Goal: Task Accomplishment & Management: Manage account settings

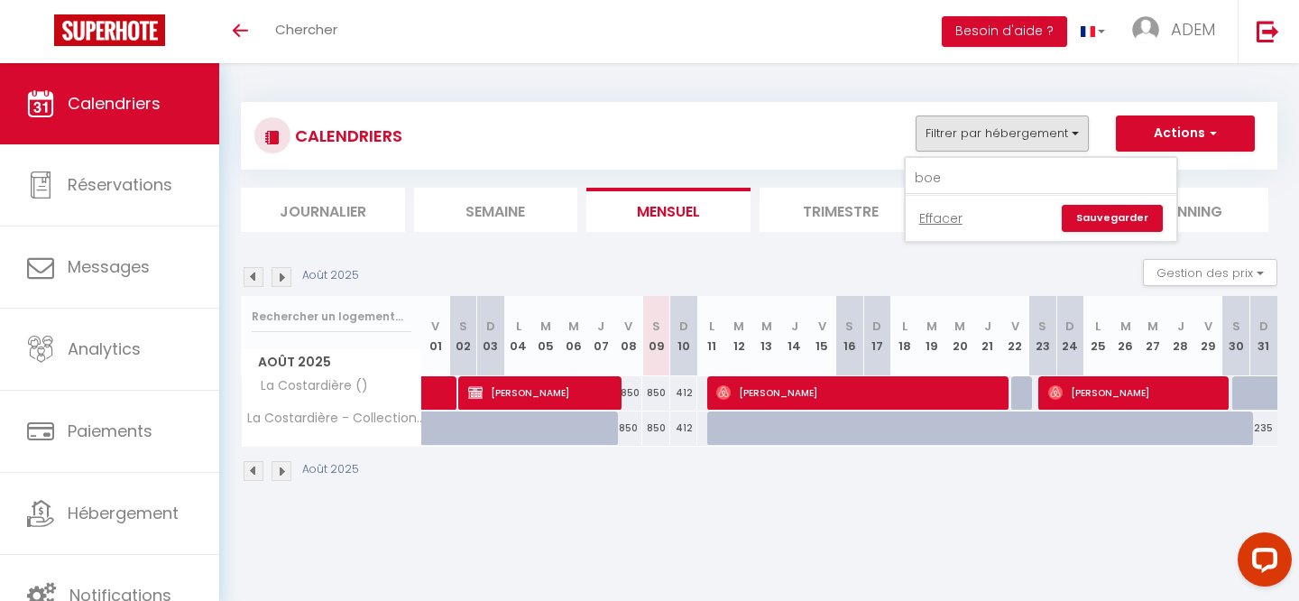
click at [950, 175] on input "boe" at bounding box center [1041, 178] width 271 height 32
click at [969, 186] on input "finca" at bounding box center [1041, 178] width 271 height 32
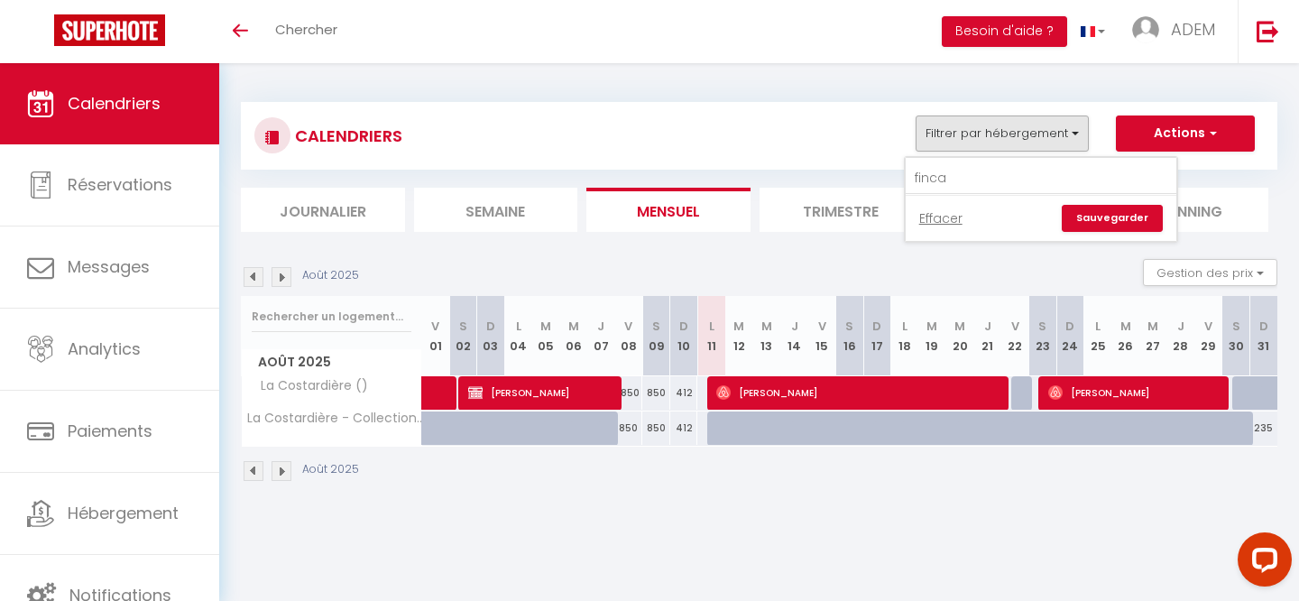
type input "finca"
click at [577, 125] on div "CALENDRIERS Filtrer par hébergement finca Effacer Sauvegarder Actions Nouvelle …" at bounding box center [758, 135] width 1009 height 41
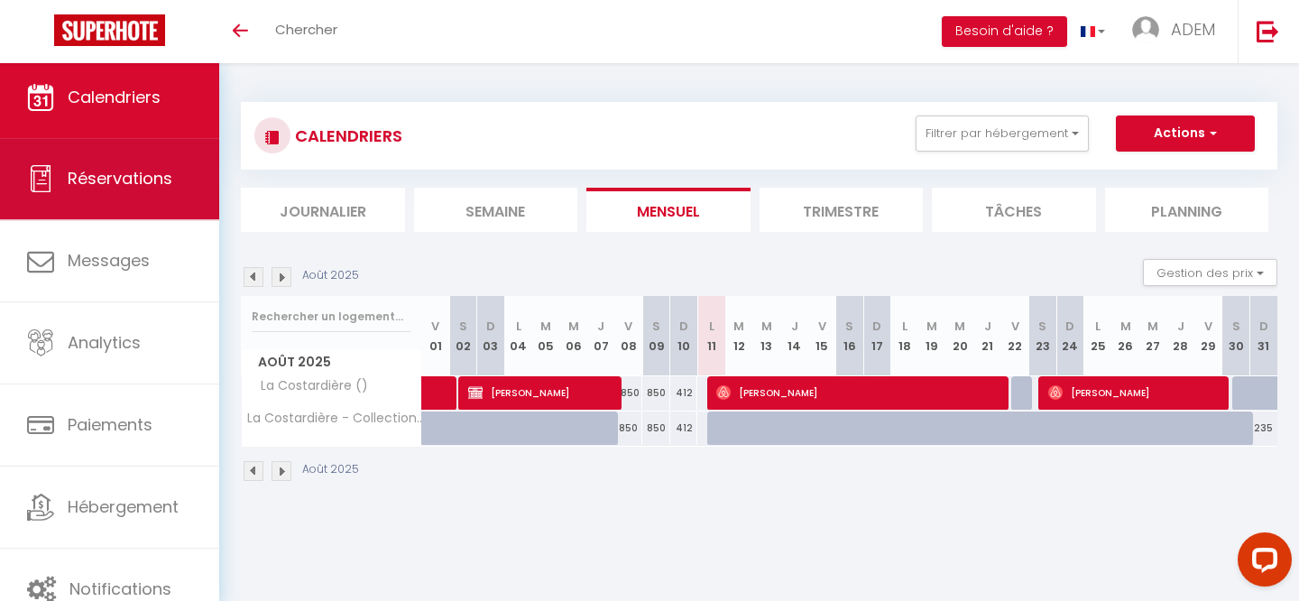
click at [96, 169] on span "Réservations" at bounding box center [120, 178] width 105 height 23
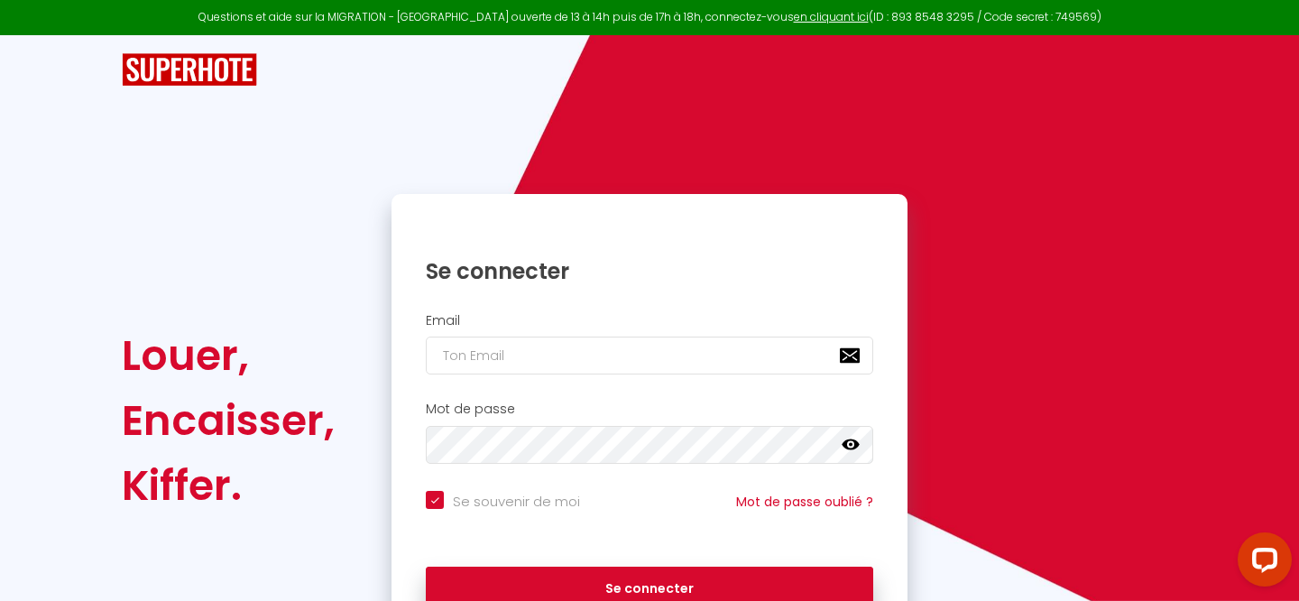
click at [112, 106] on div "Louer, Encaisser, Kiffer. Se connecter Email Mot de passe false Se souvenir de …" at bounding box center [649, 341] width 1299 height 612
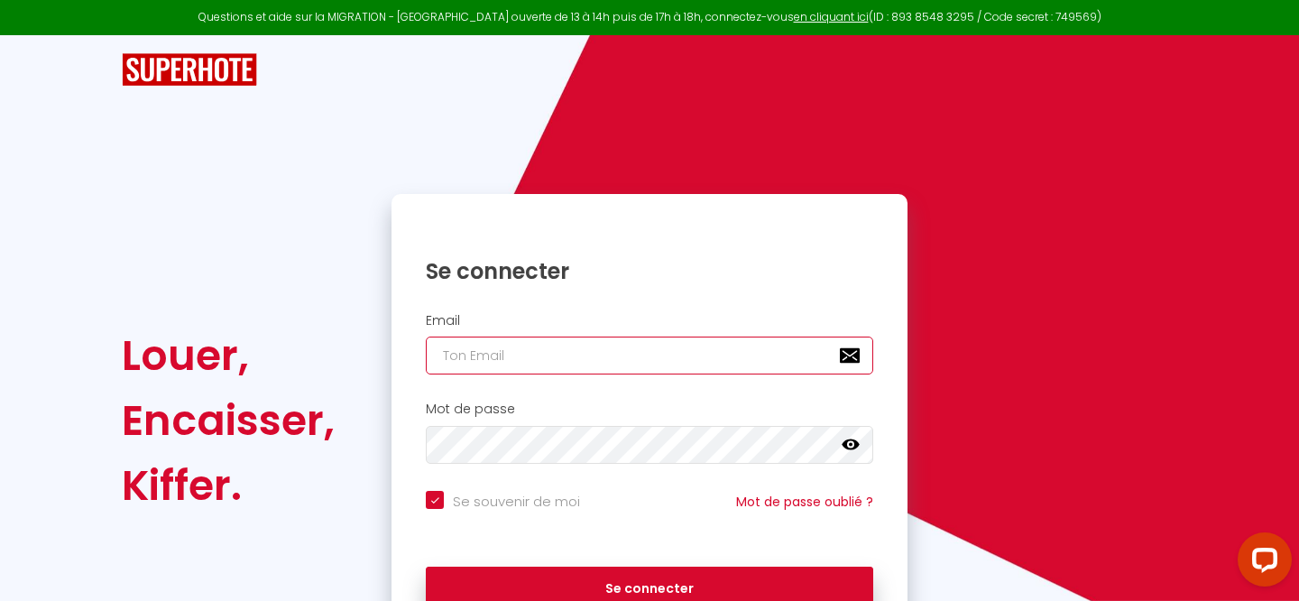
click at [541, 364] on input "email" at bounding box center [649, 355] width 447 height 38
type input "[EMAIL_ADDRESS][DOMAIN_NAME]"
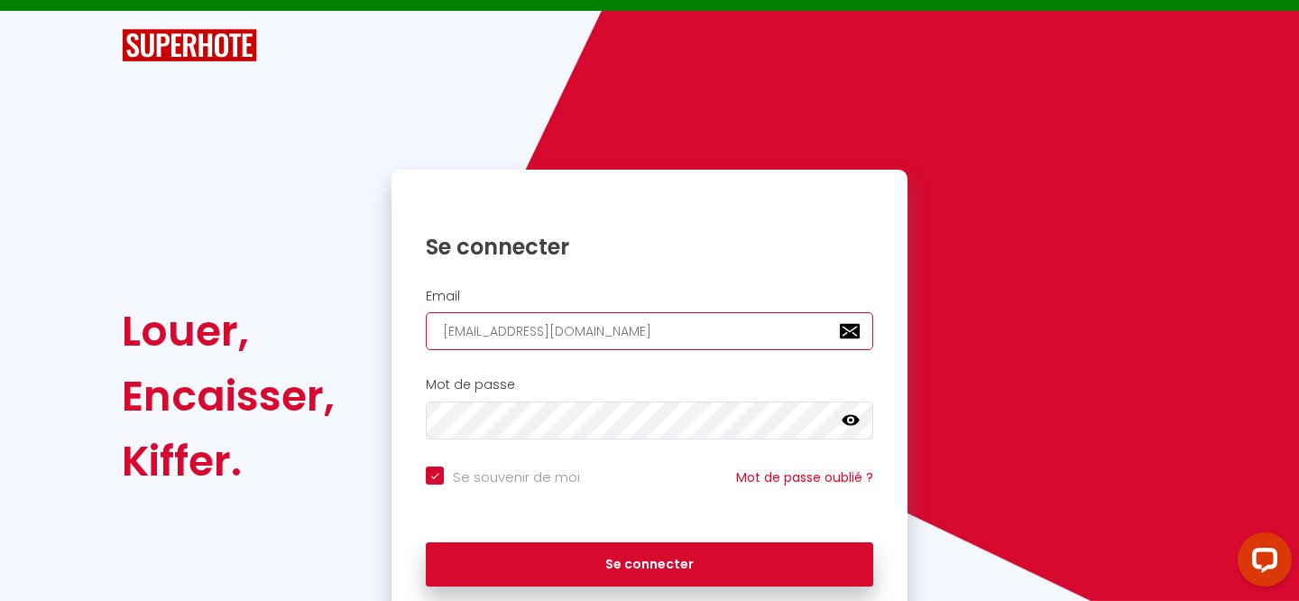
scroll to position [51, 0]
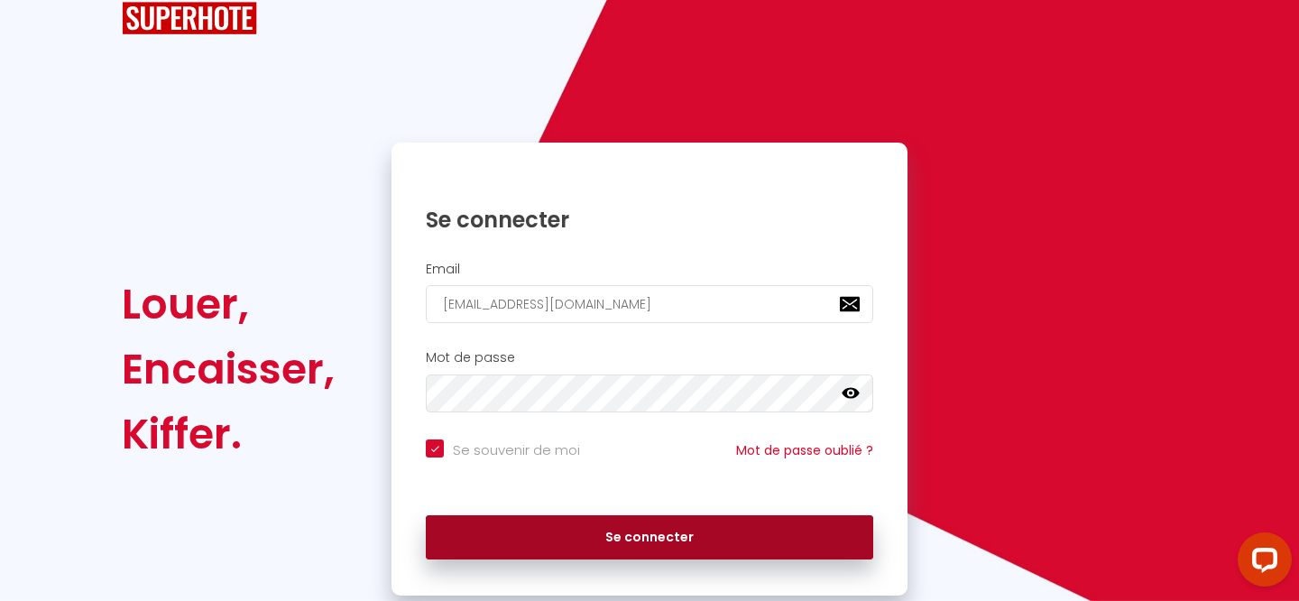
click at [626, 537] on button "Se connecter" at bounding box center [649, 537] width 447 height 45
checkbox input "true"
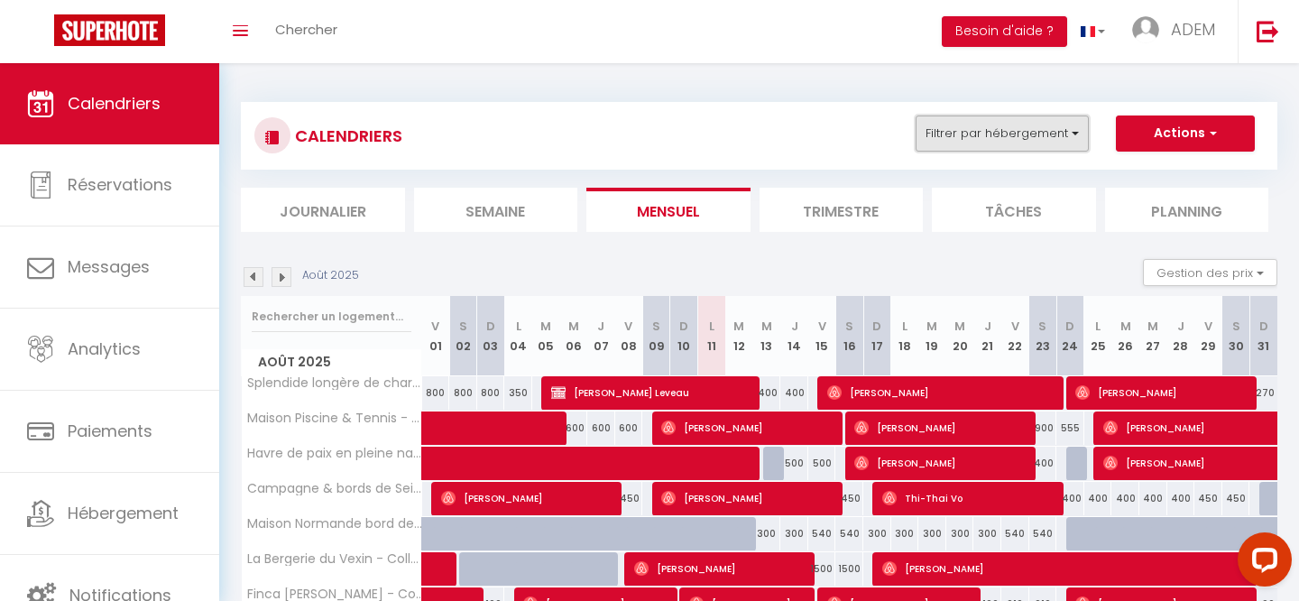
click at [1012, 145] on button "Filtrer par hébergement" at bounding box center [1002, 133] width 173 height 36
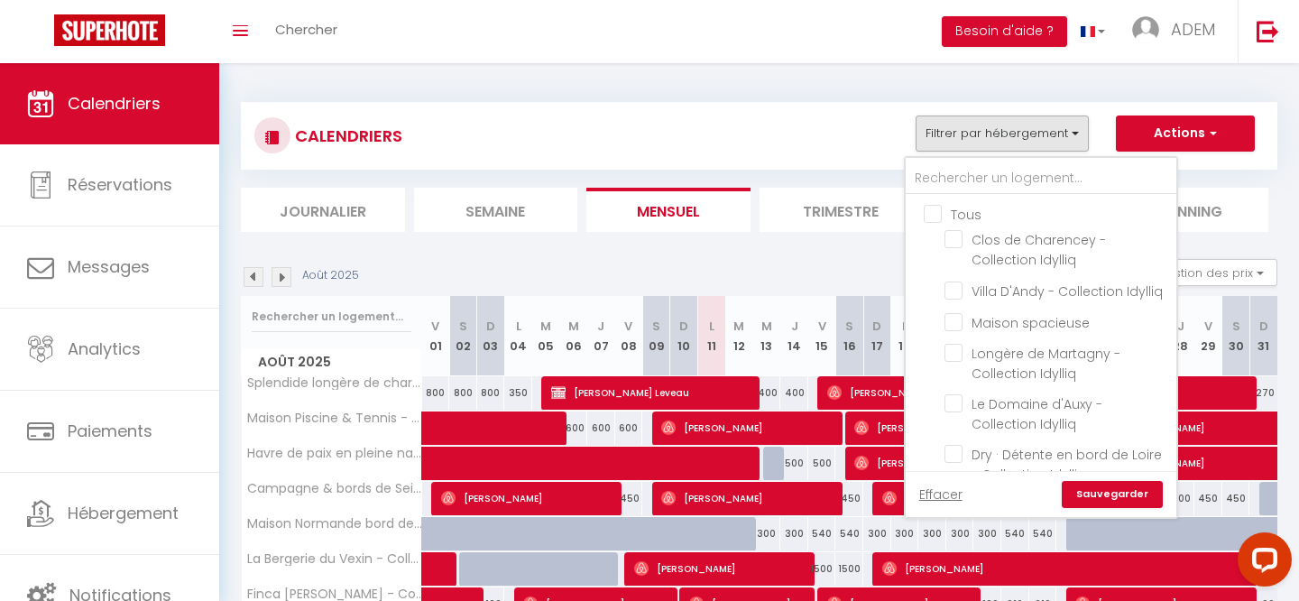
click at [929, 217] on input "Tous" at bounding box center [1059, 213] width 271 height 18
checkbox input "true"
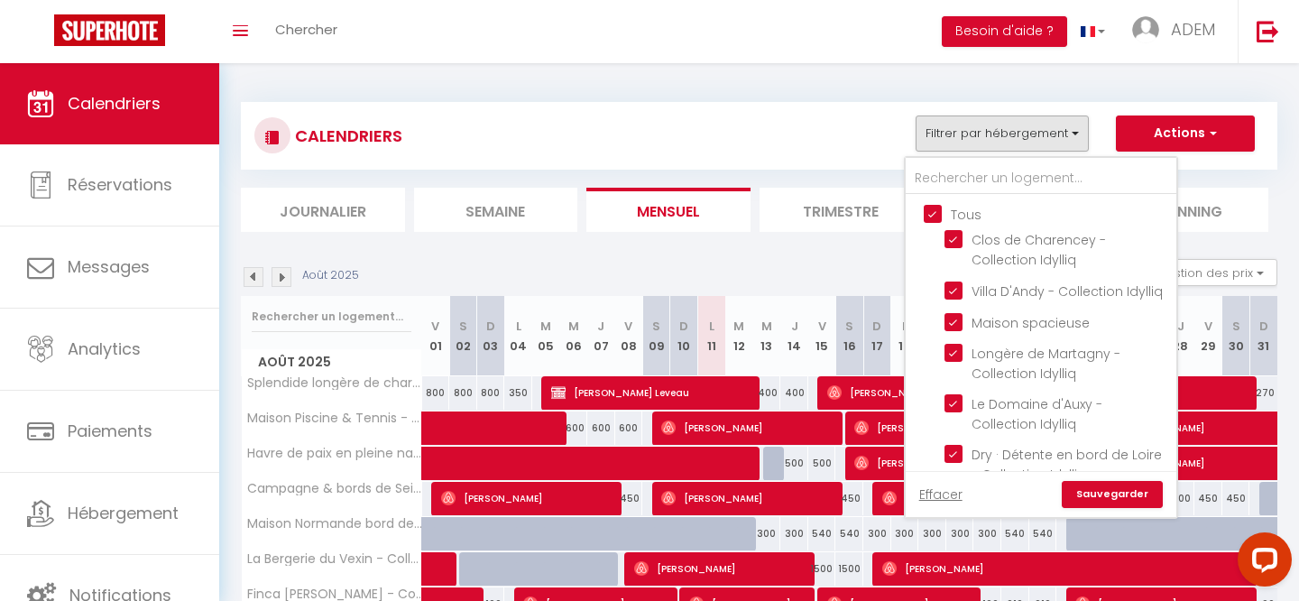
checkbox input "true"
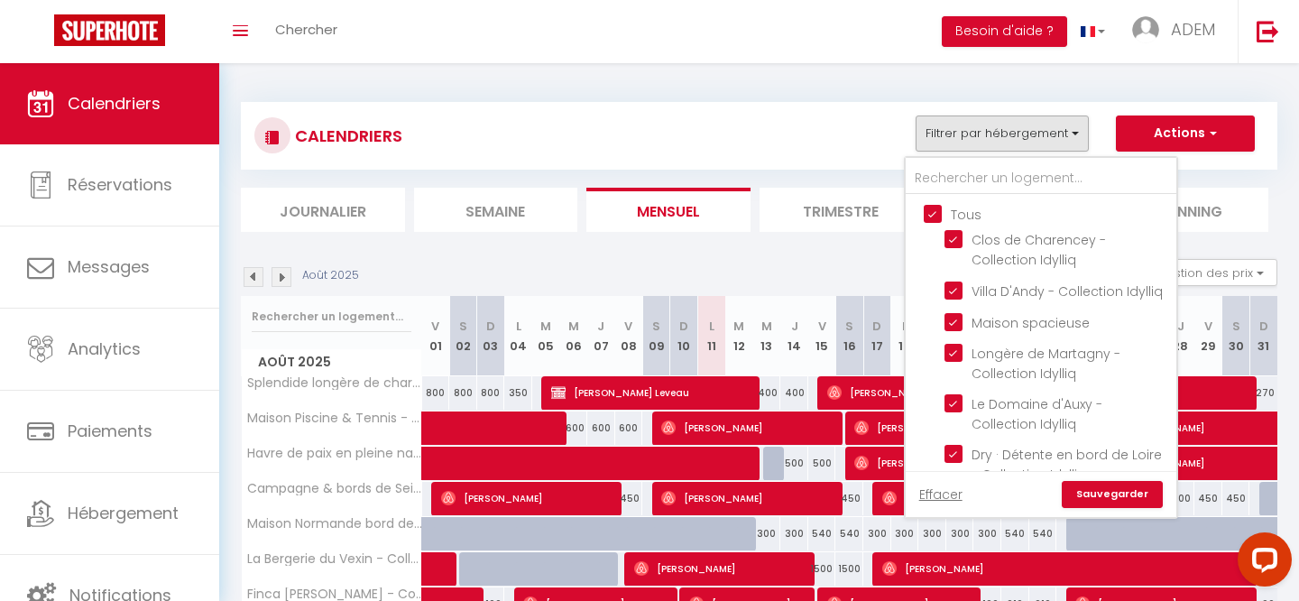
checkbox input "true"
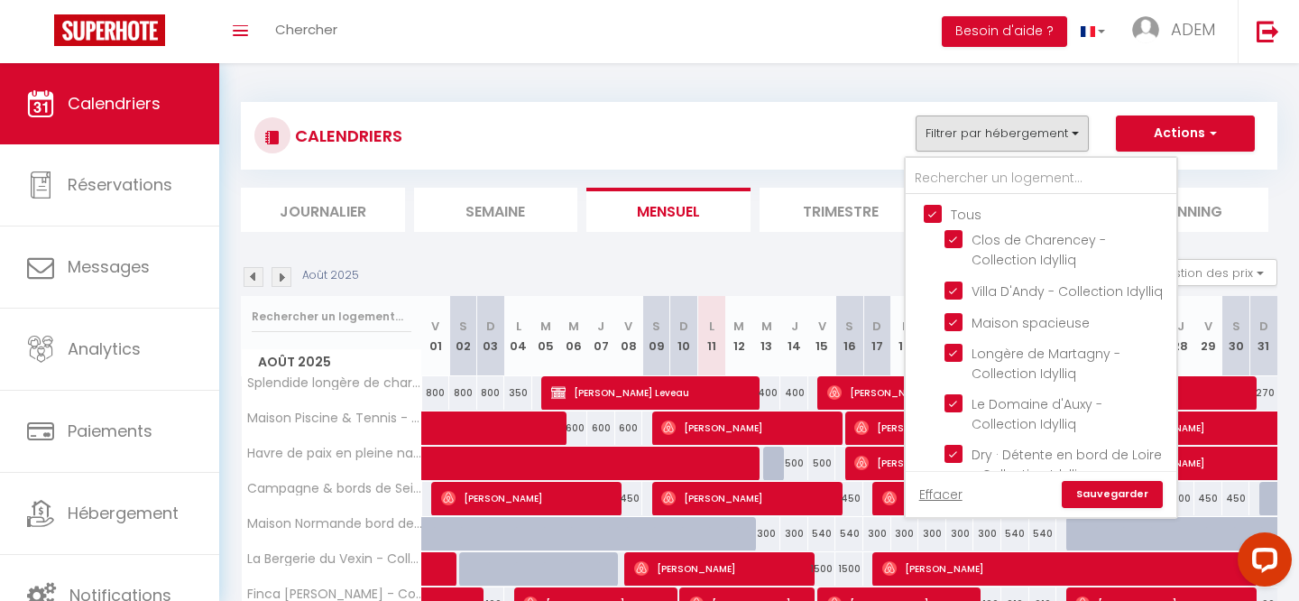
checkbox input "true"
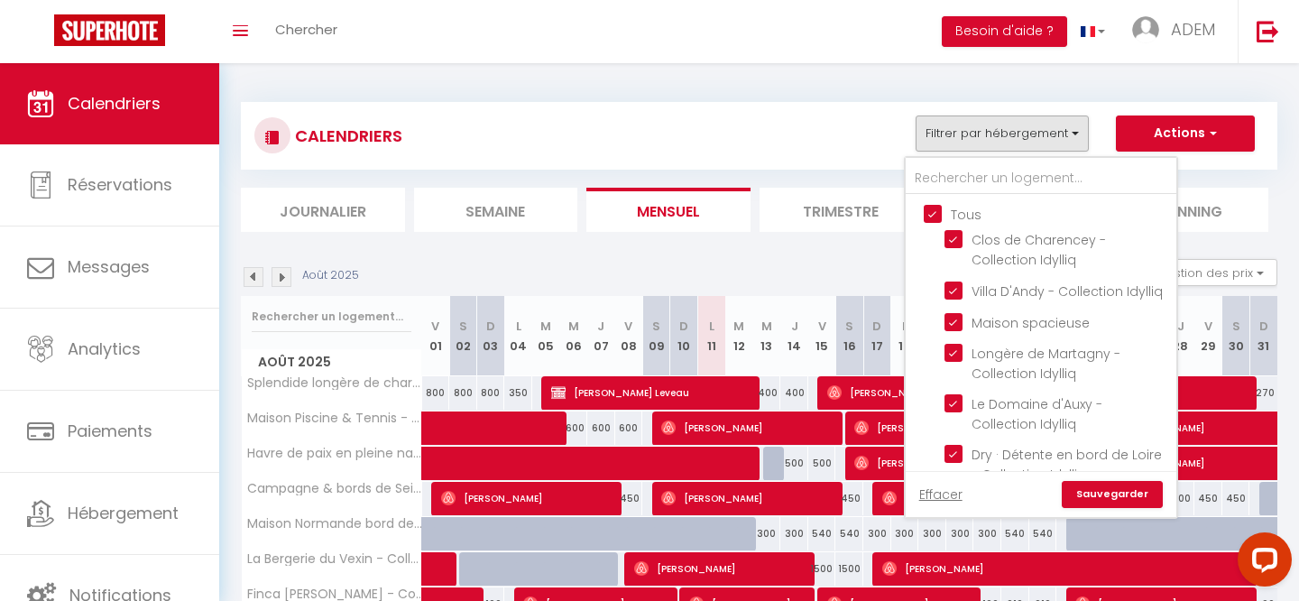
checkbox input "true"
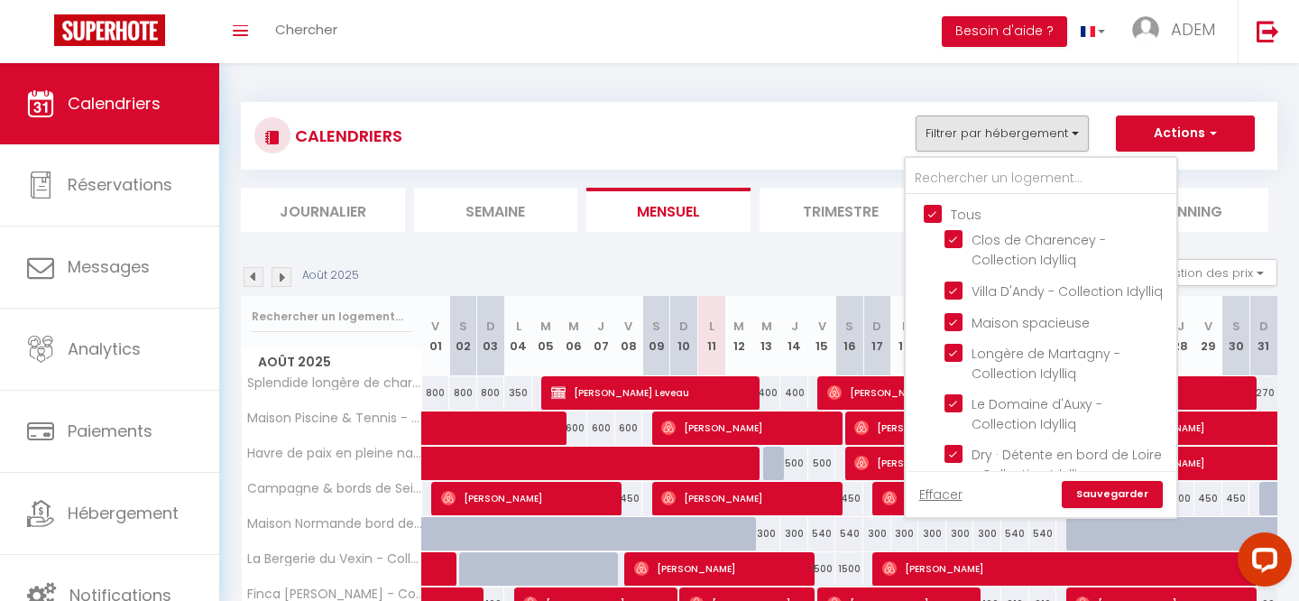
checkbox input "true"
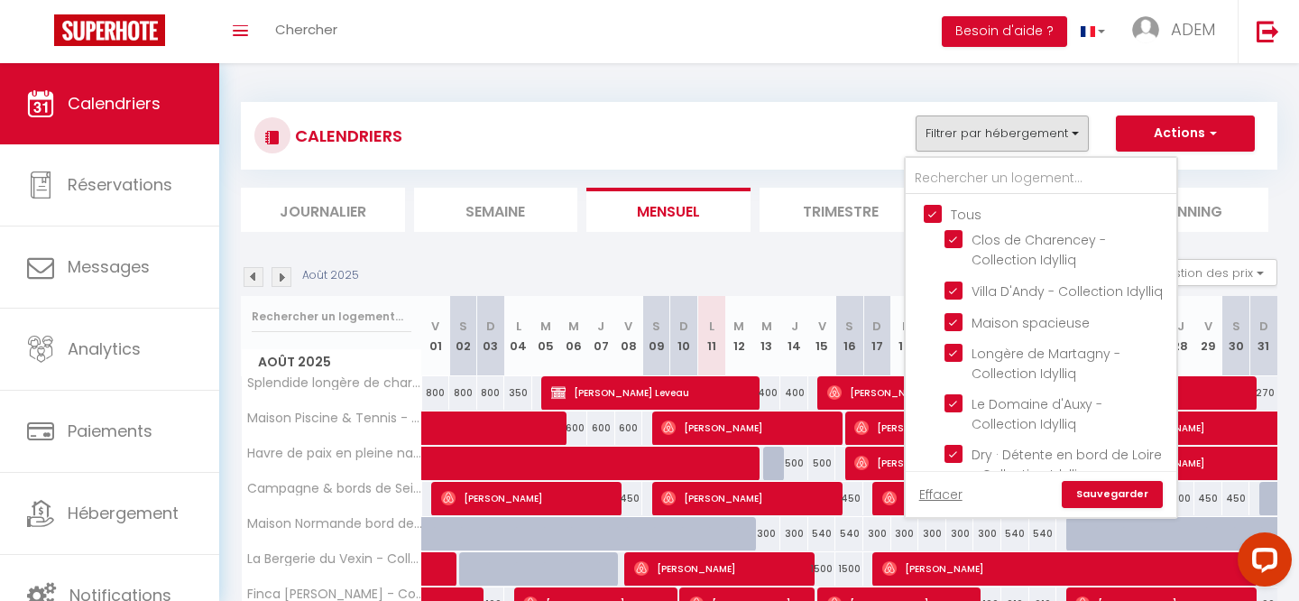
checkbox input "true"
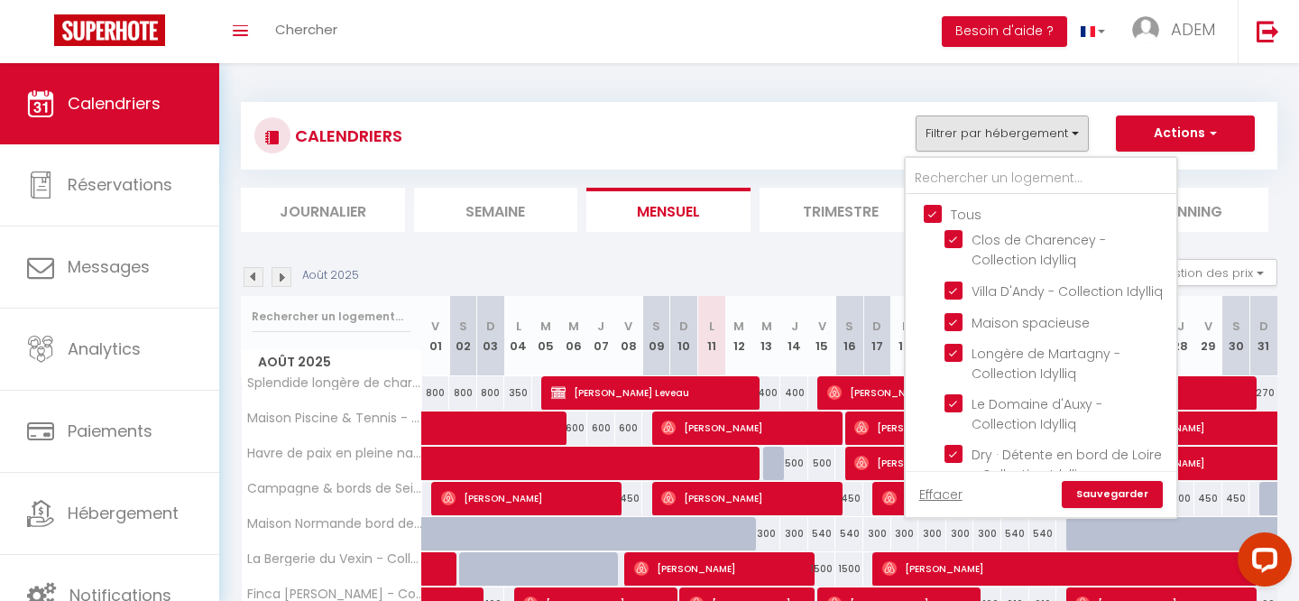
checkbox input "true"
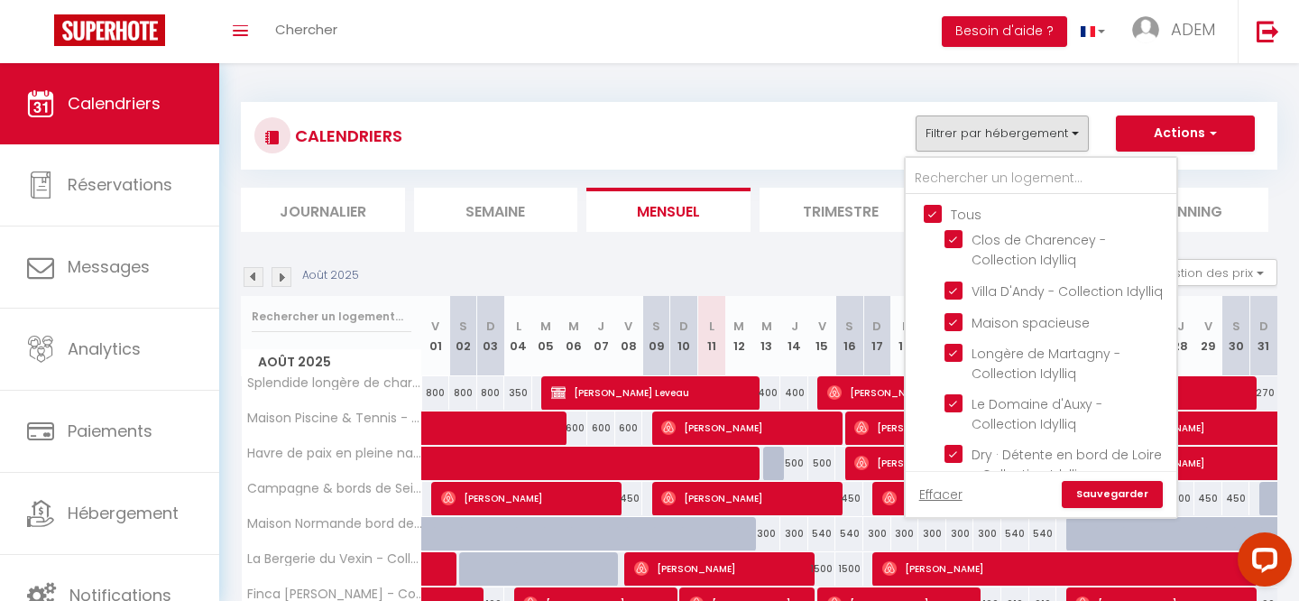
checkbox input "true"
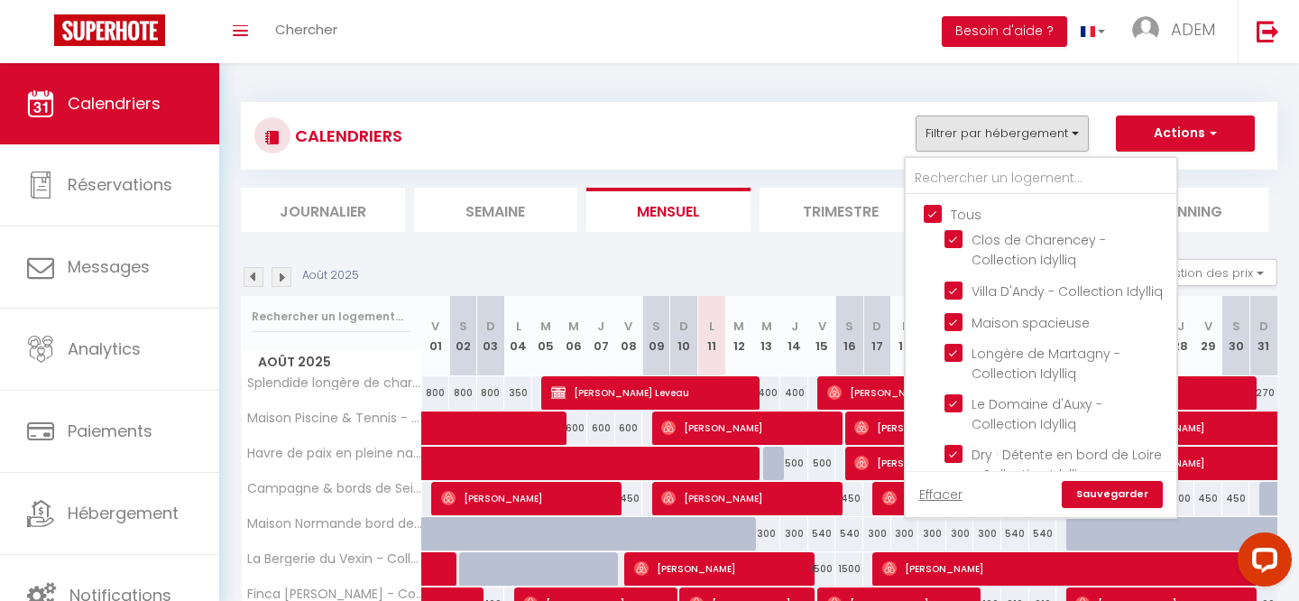
checkbox input "true"
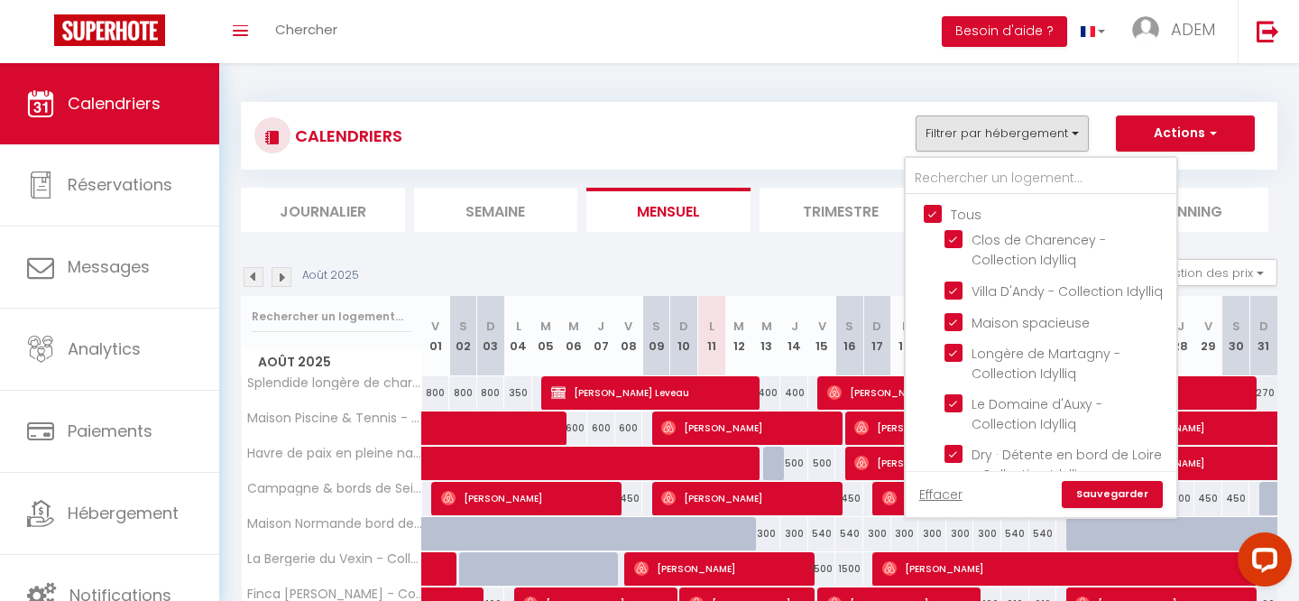
checkbox input "true"
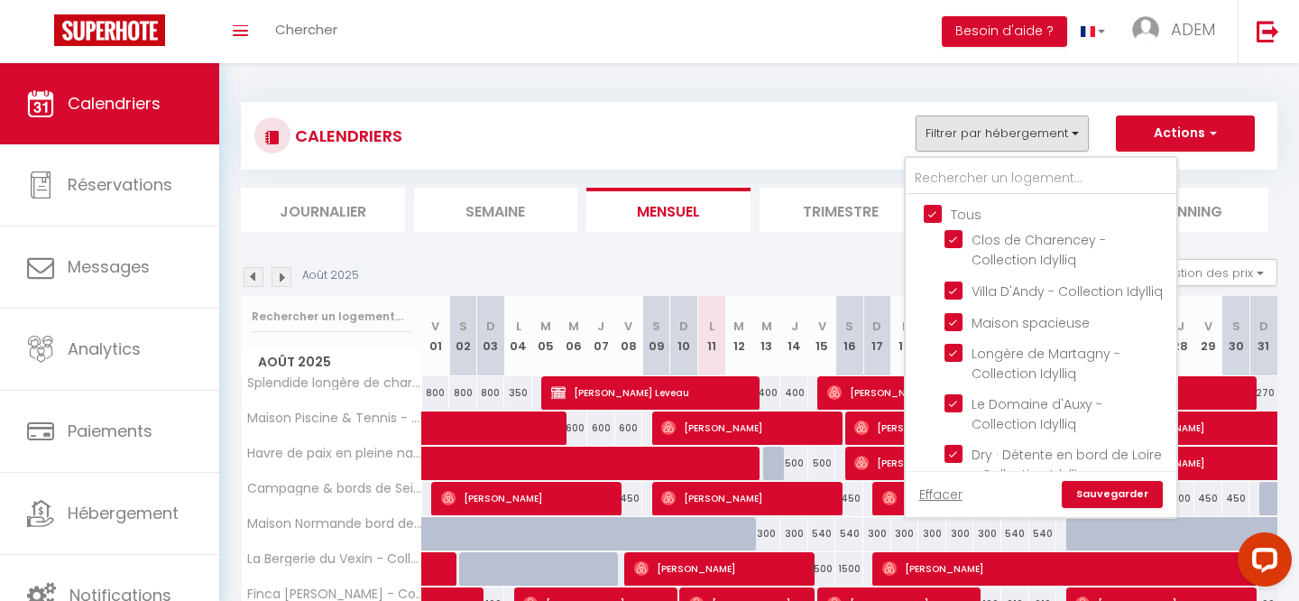
checkbox input "true"
click at [934, 216] on input "Tous" at bounding box center [1059, 213] width 271 height 18
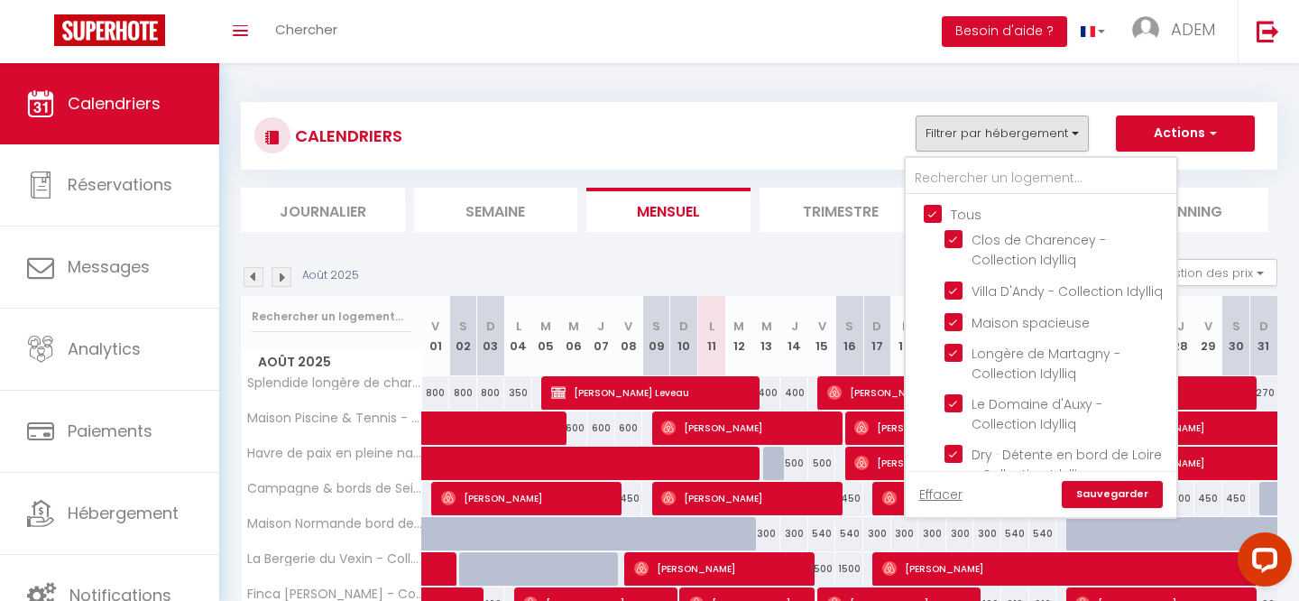
checkbox input "false"
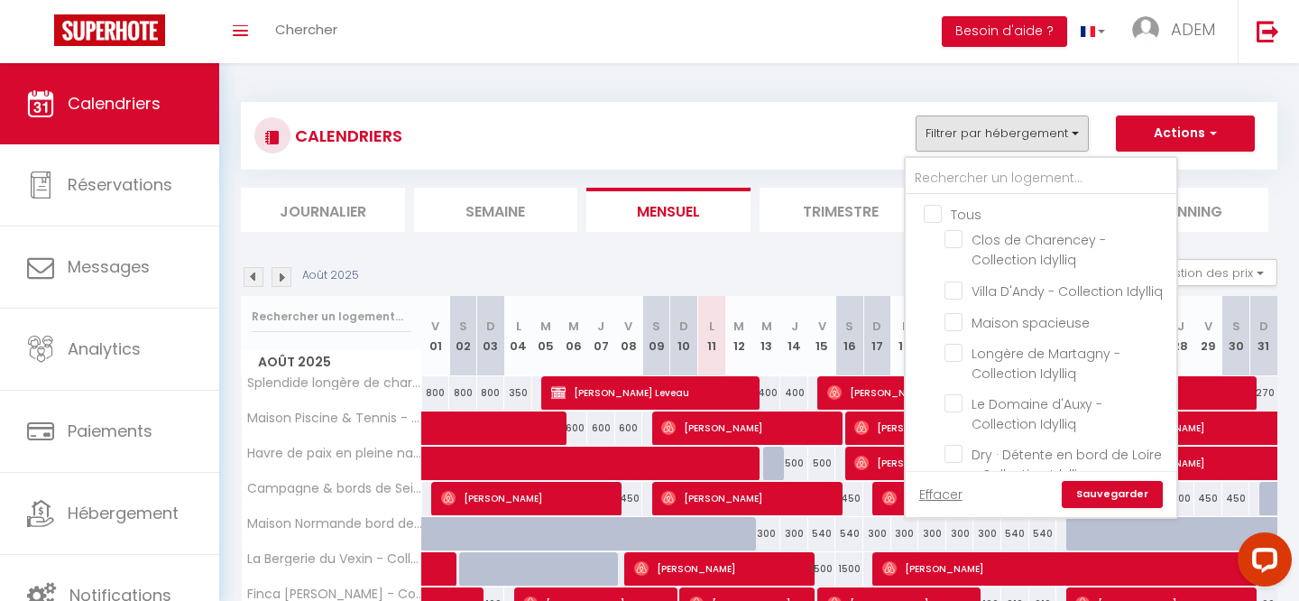
checkbox input "false"
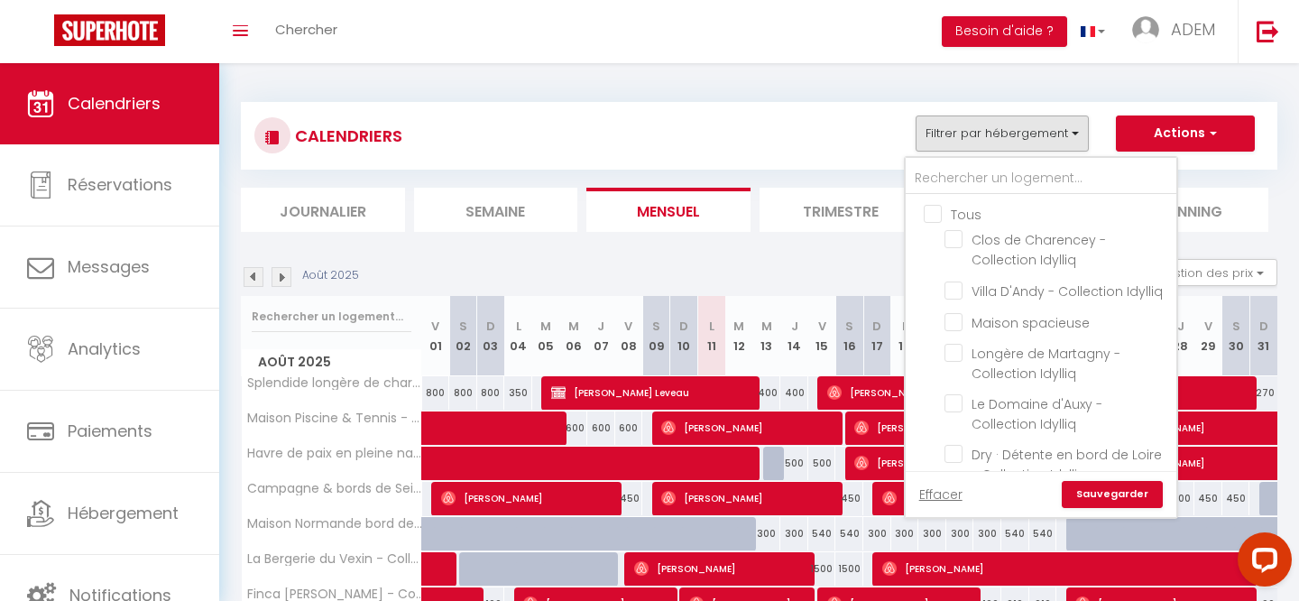
checkbox input "false"
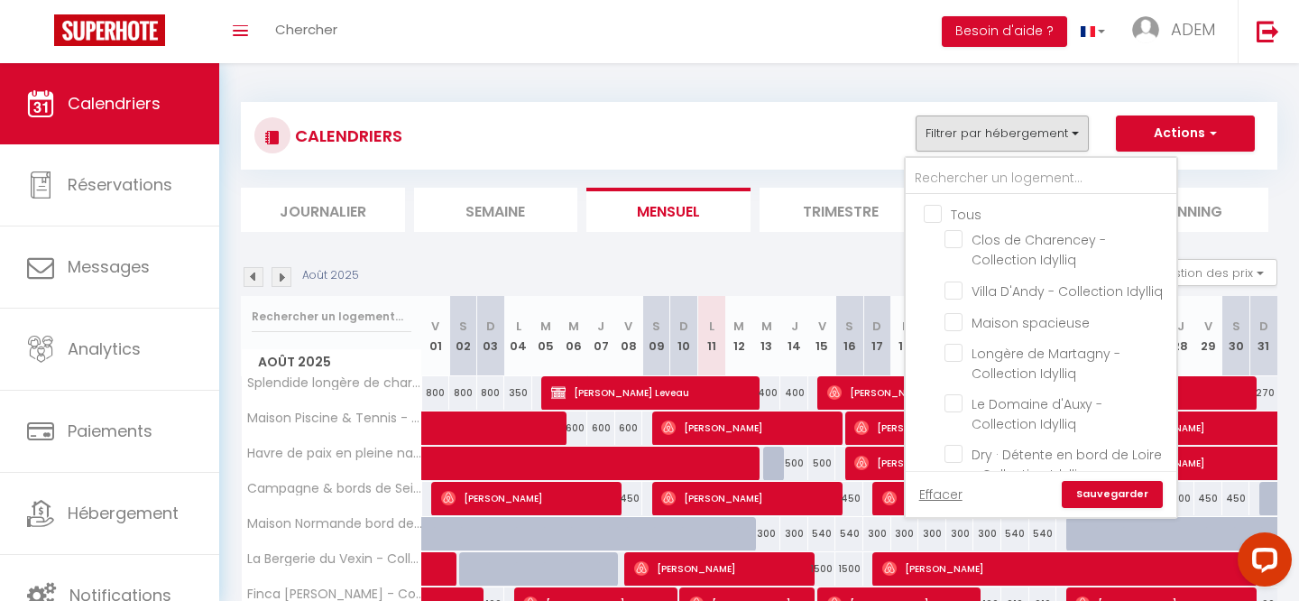
checkbox input "false"
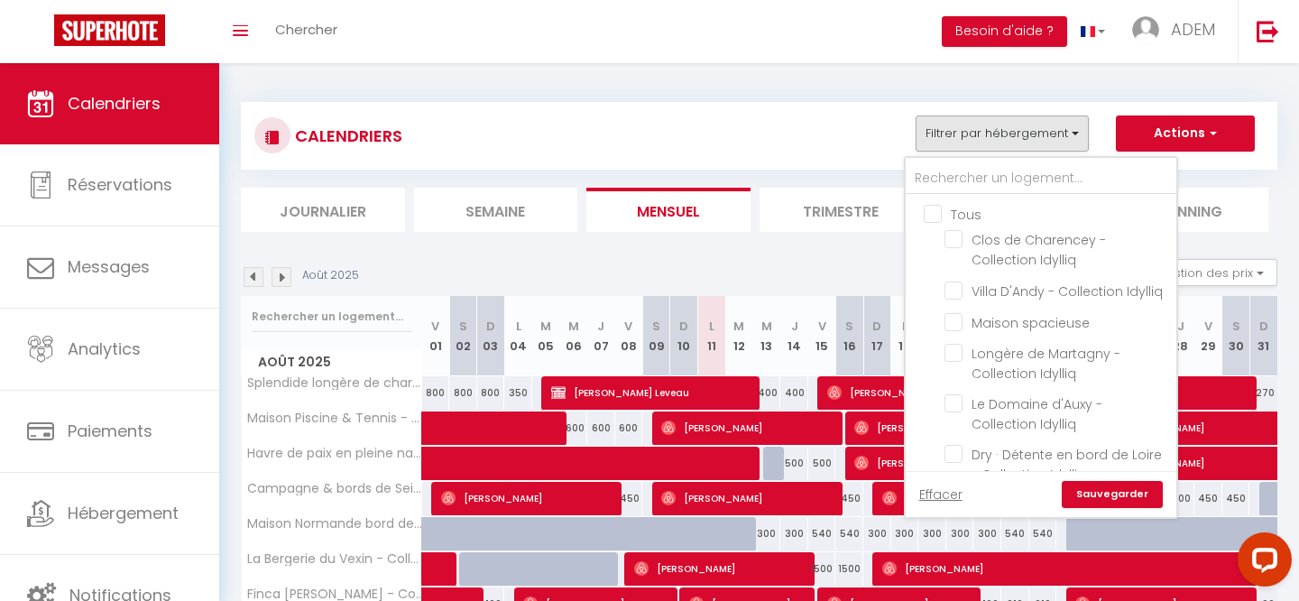
checkbox input "false"
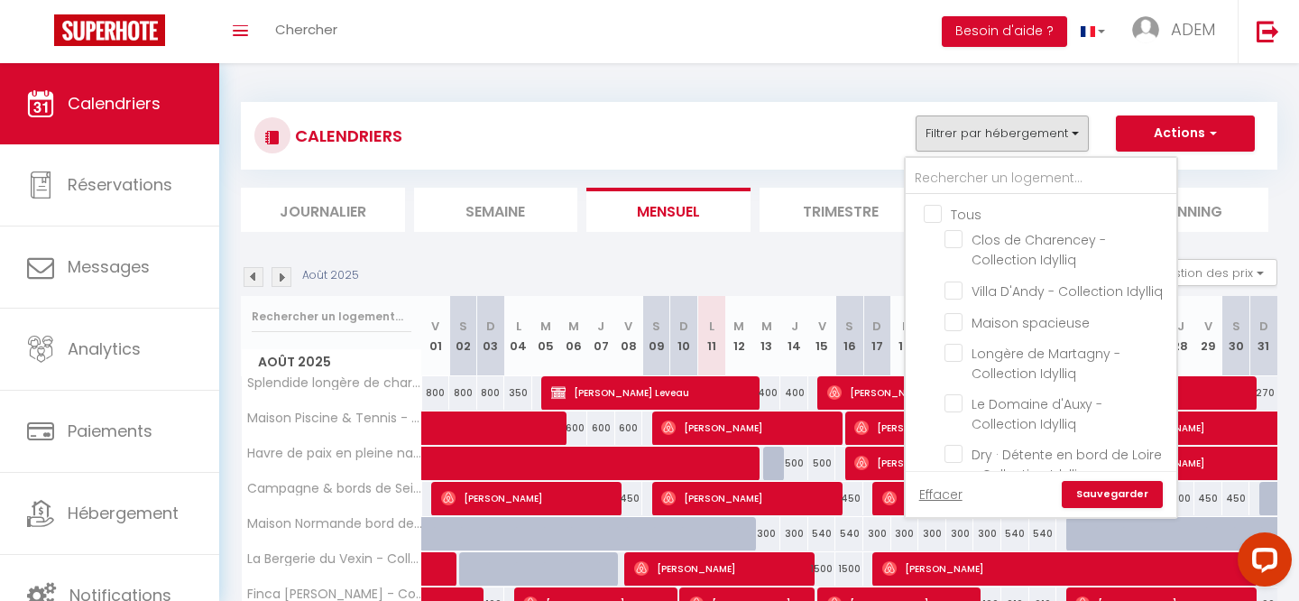
checkbox input "false"
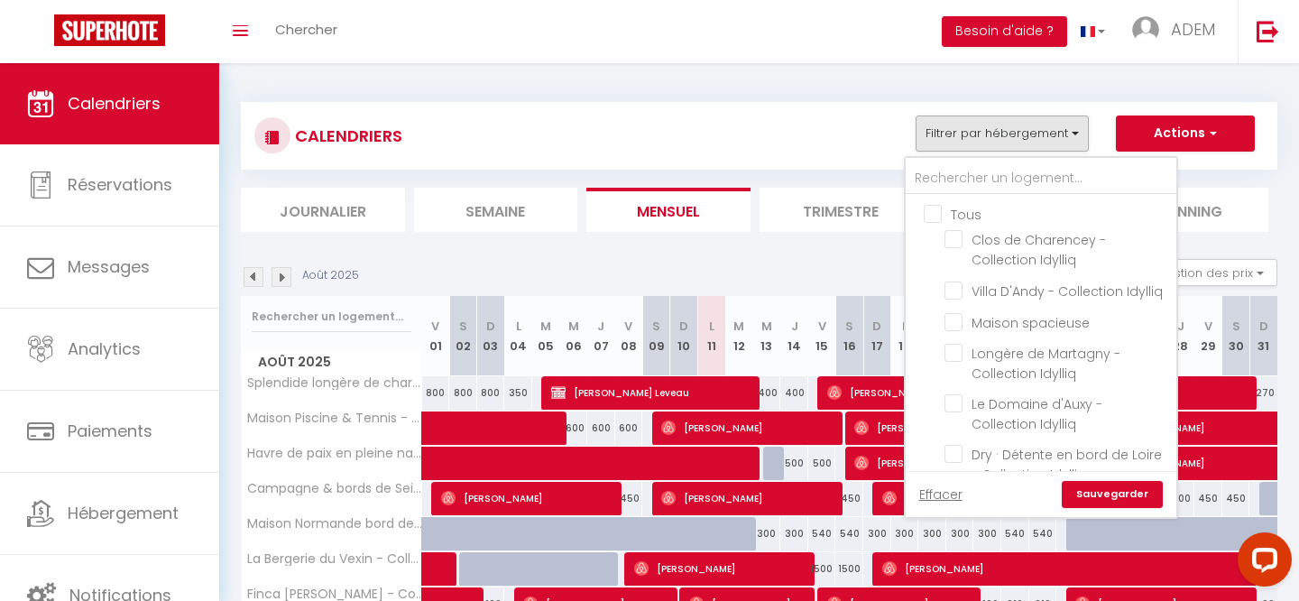
checkbox input "false"
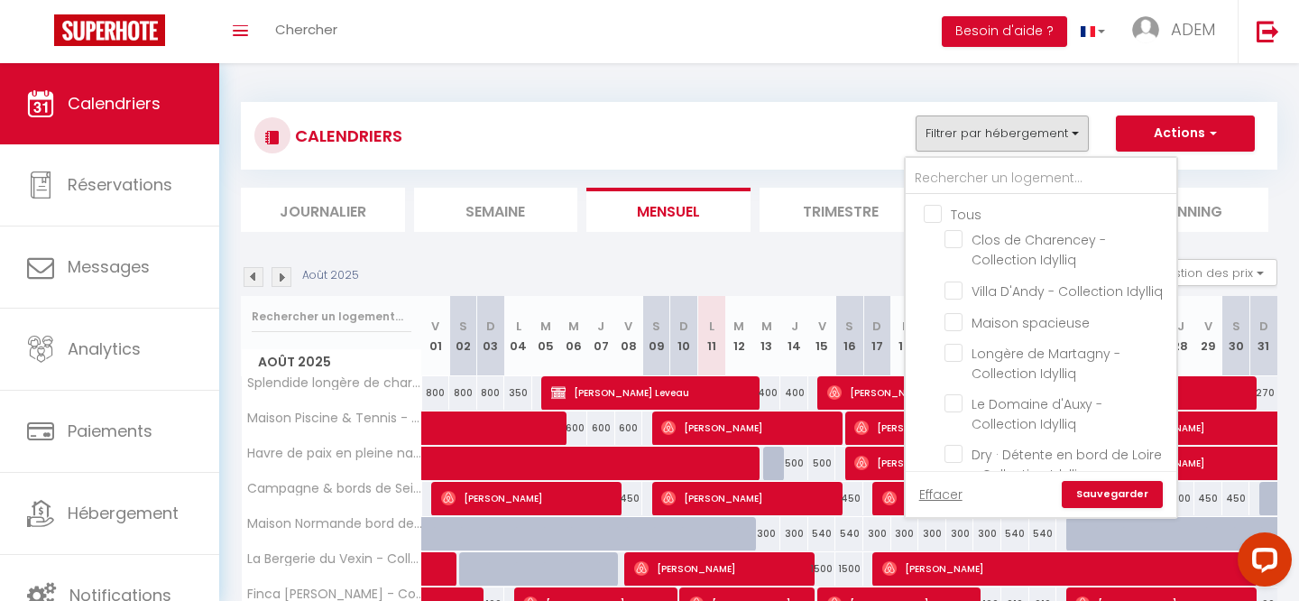
checkbox input "false"
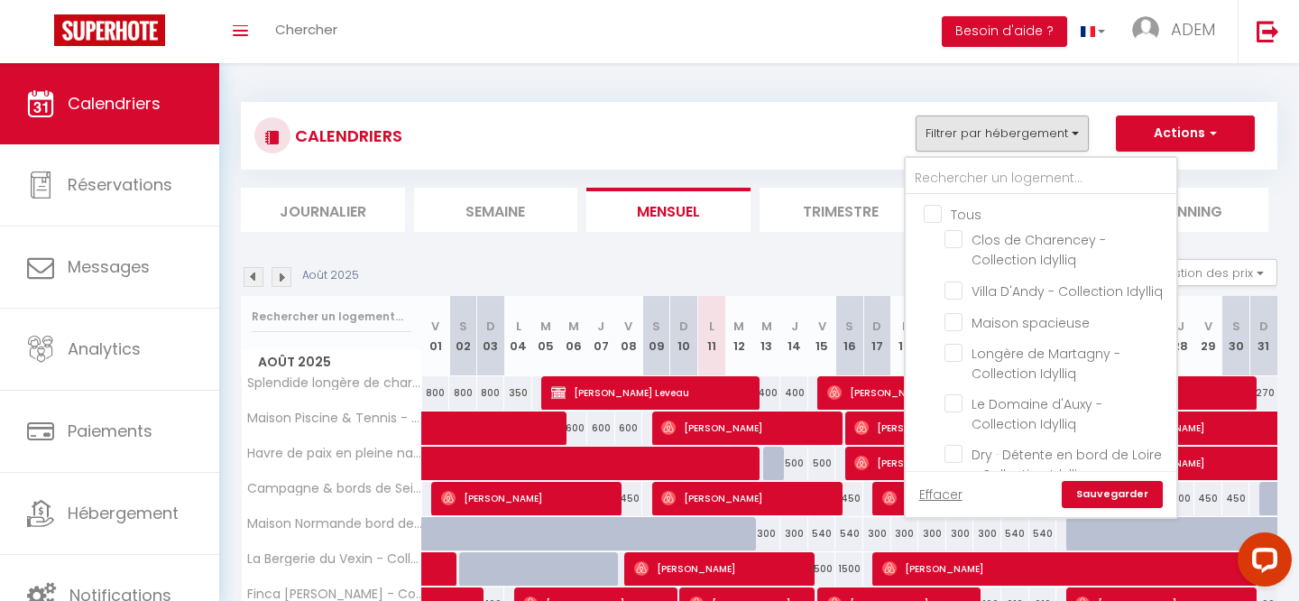
checkbox input "false"
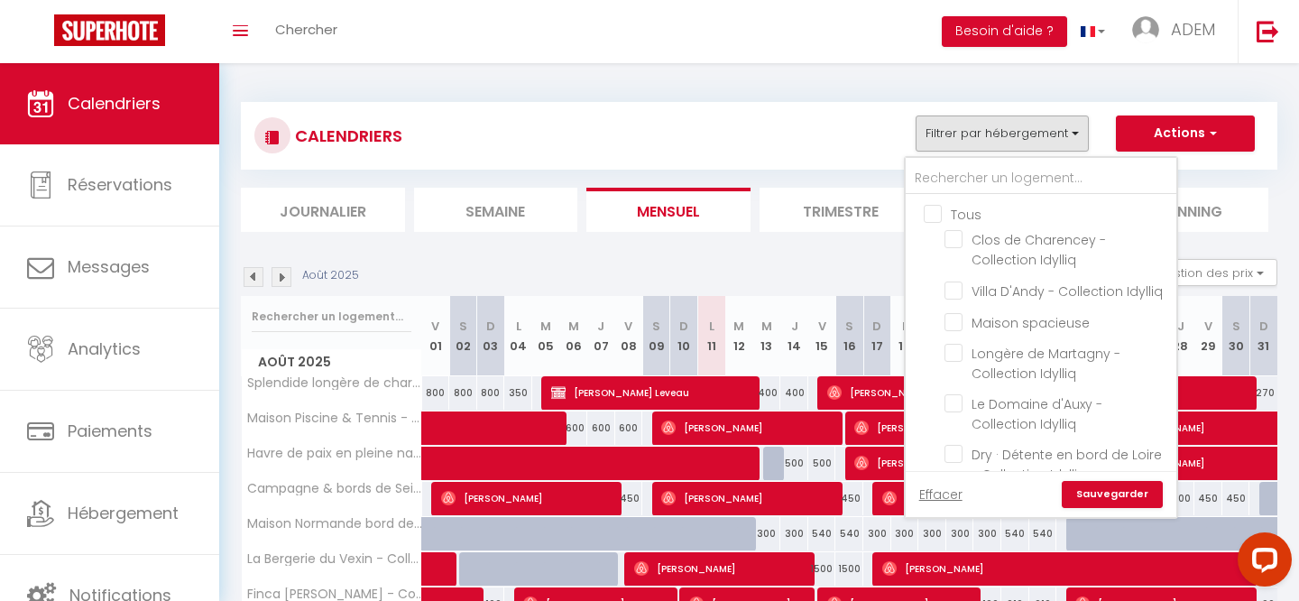
checkbox input "false"
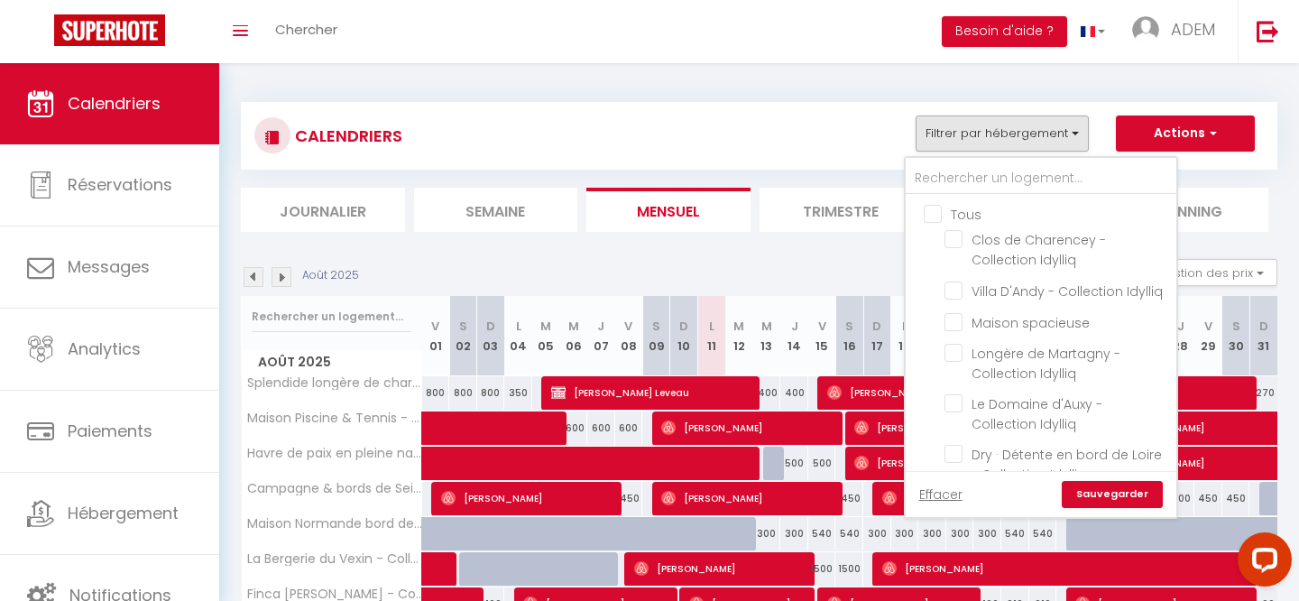
checkbox input "false"
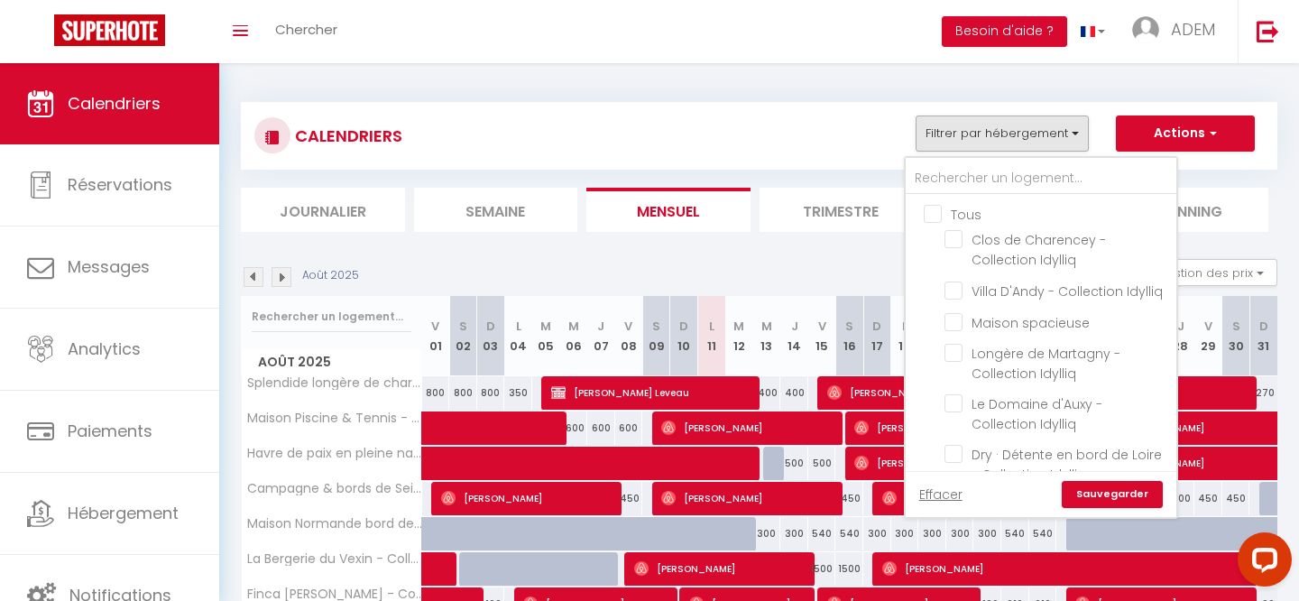
checkbox input "false"
click at [954, 184] on input "text" at bounding box center [1041, 178] width 271 height 32
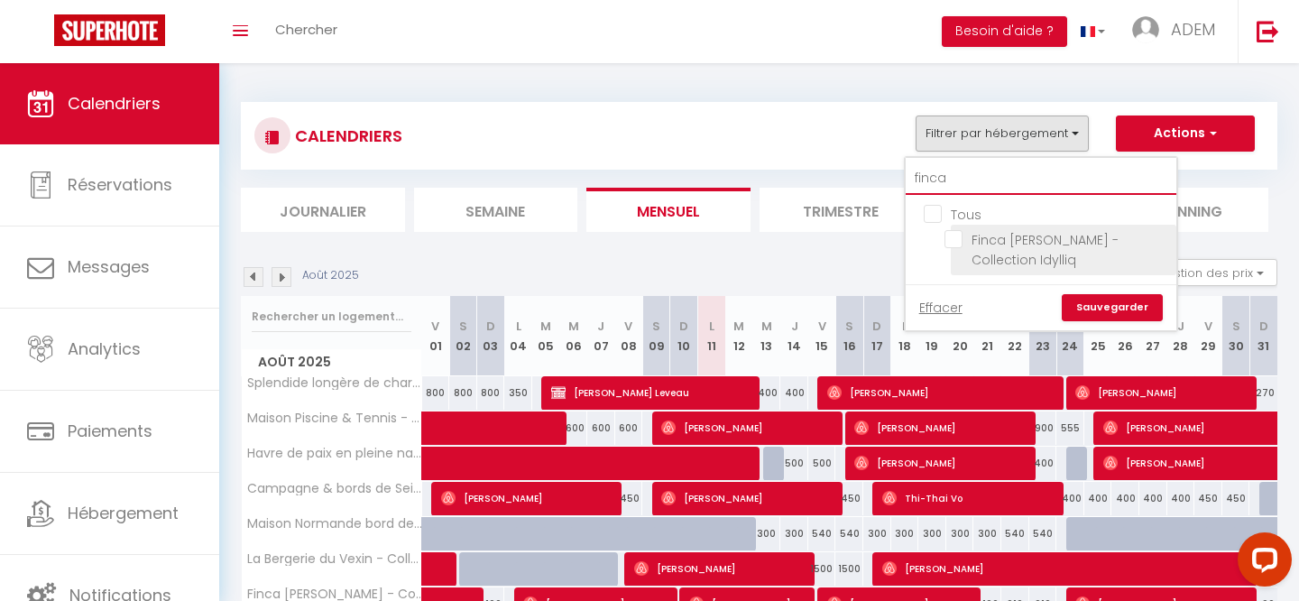
type input "finca"
click at [961, 239] on input "Finca [PERSON_NAME] - Collection Idylliq" at bounding box center [1057, 239] width 226 height 18
checkbox input "true"
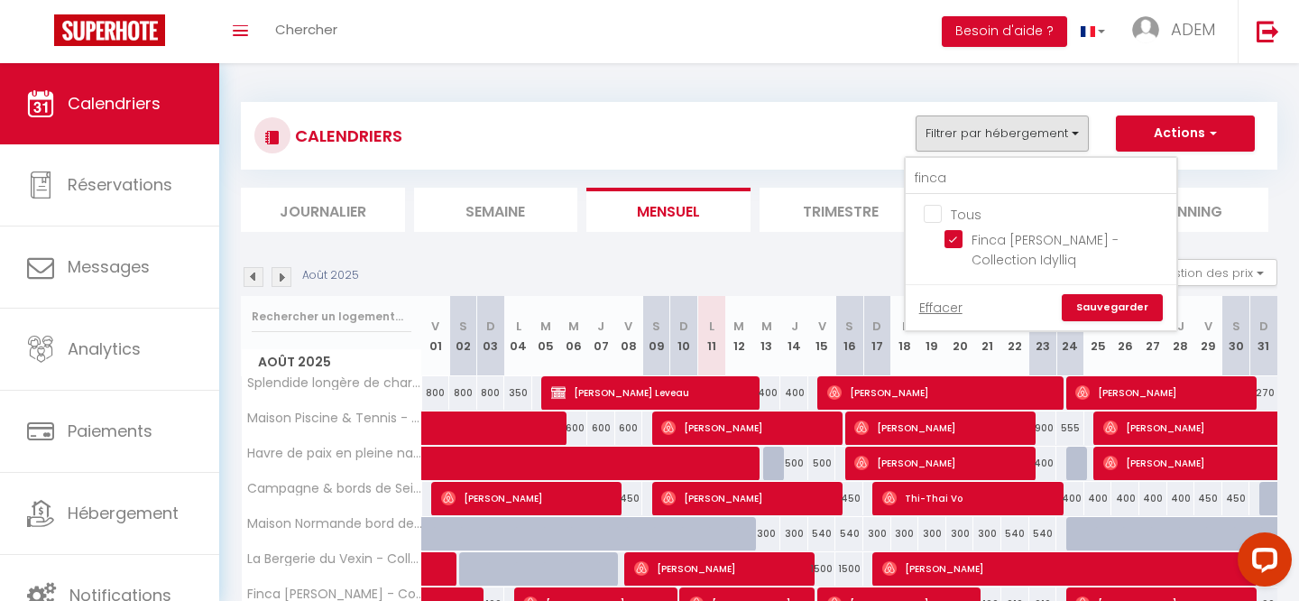
click at [1114, 294] on link "Sauvegarder" at bounding box center [1112, 307] width 101 height 27
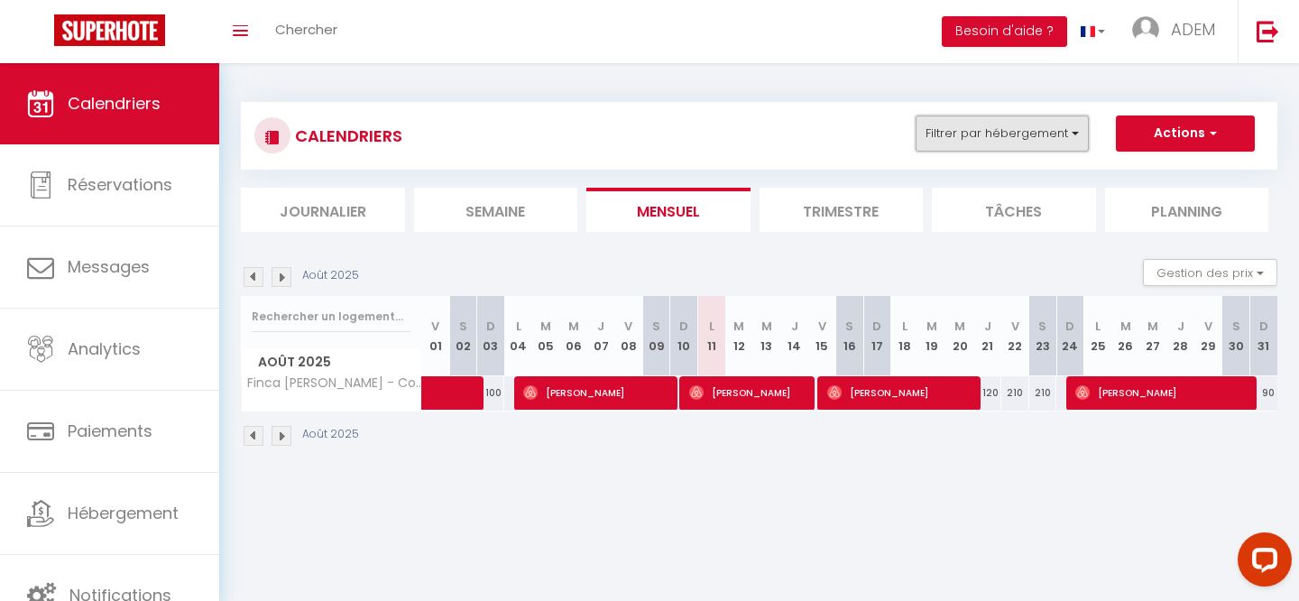
click at [977, 121] on button "Filtrer par hébergement" at bounding box center [1002, 133] width 173 height 36
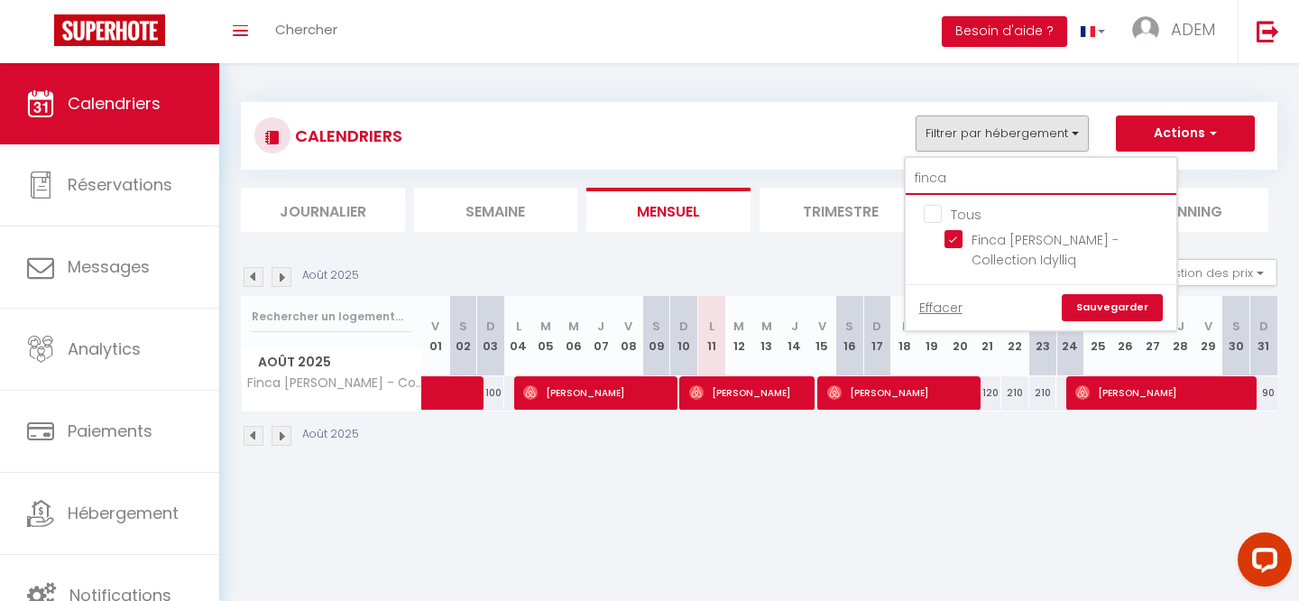
click at [938, 181] on input "finca" at bounding box center [1041, 178] width 271 height 32
checkbox input "false"
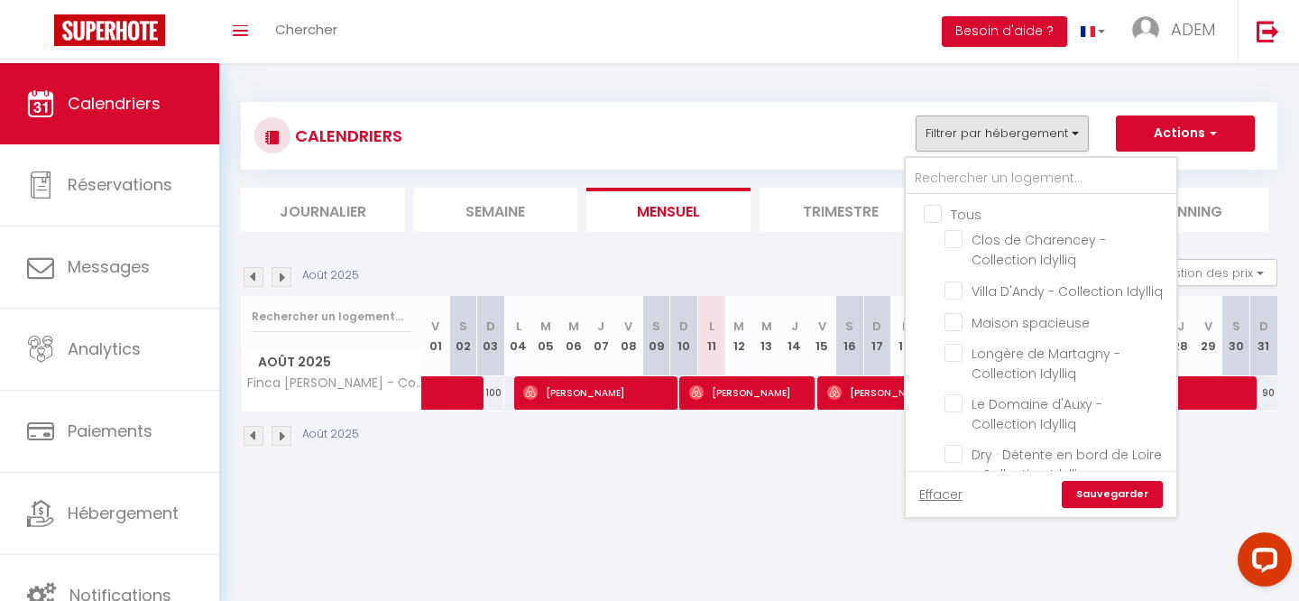
click at [935, 214] on input "Tous" at bounding box center [1059, 213] width 271 height 18
checkbox input "true"
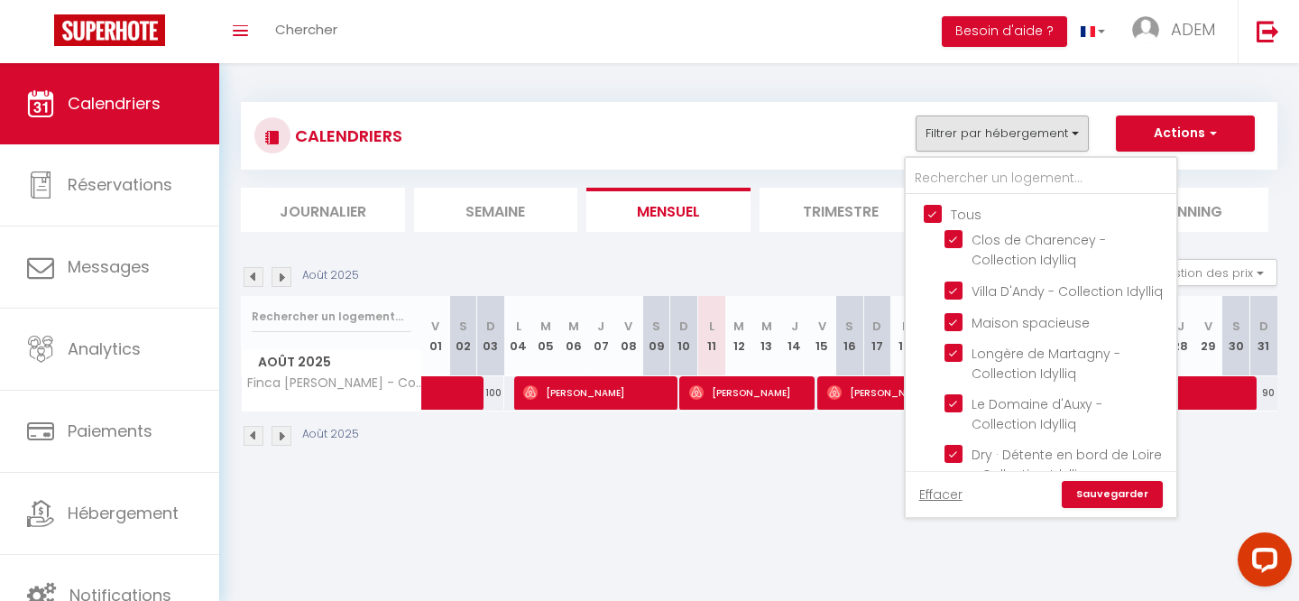
checkbox input "true"
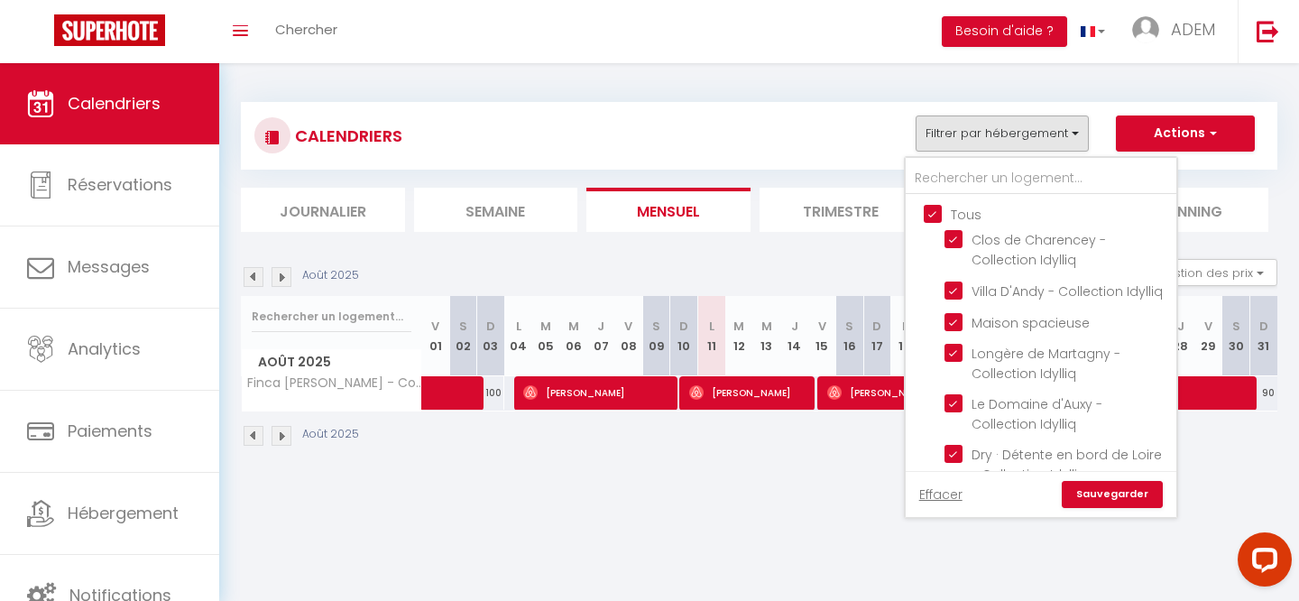
checkbox input "true"
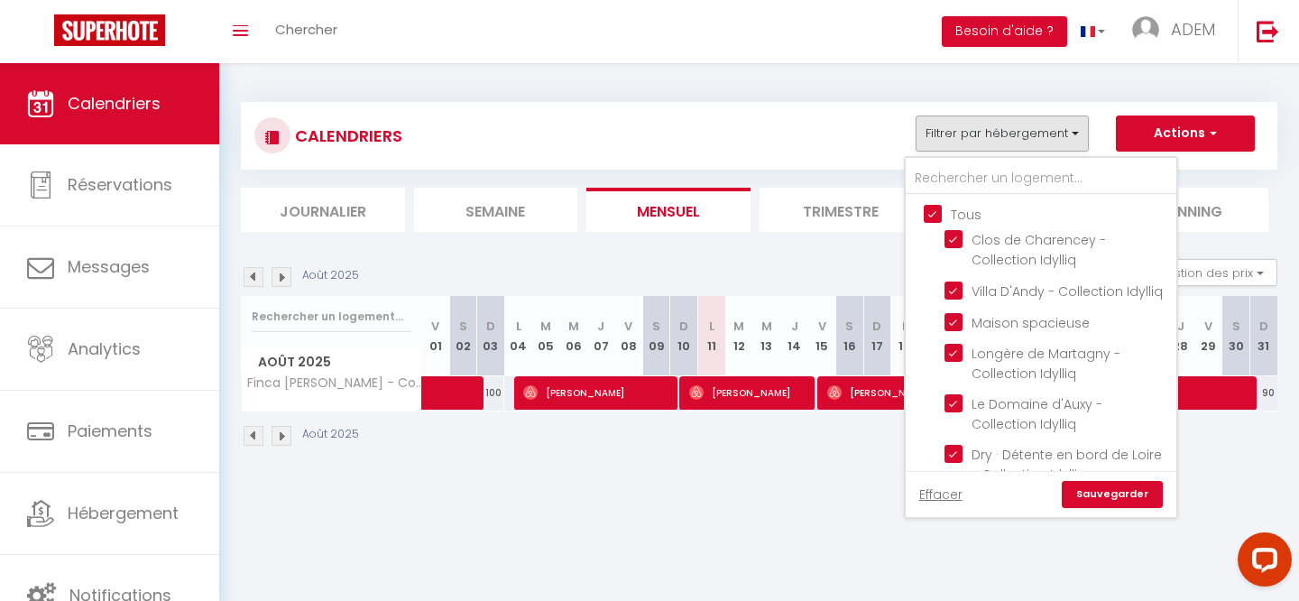
checkbox input "true"
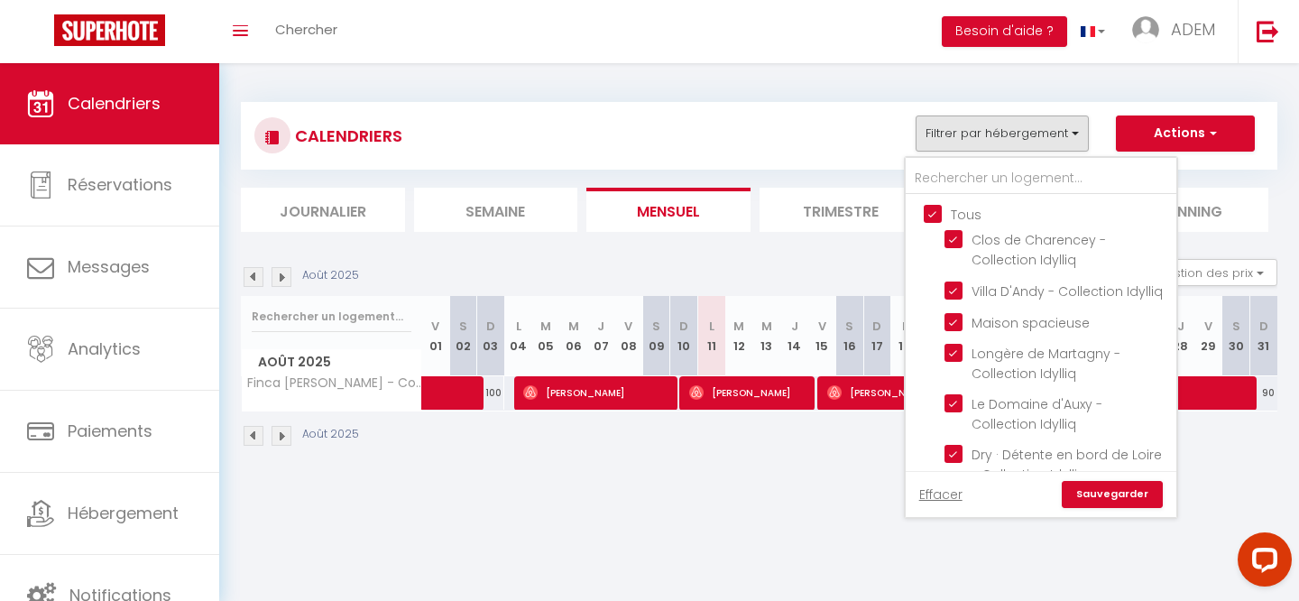
checkbox input "true"
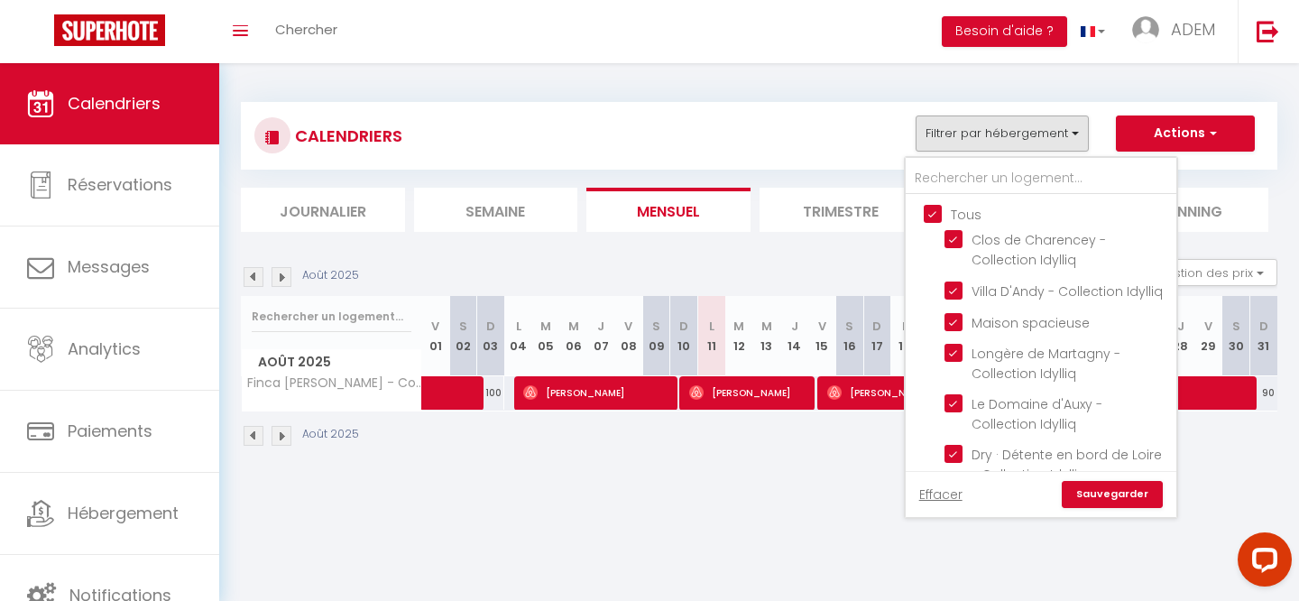
checkbox input "true"
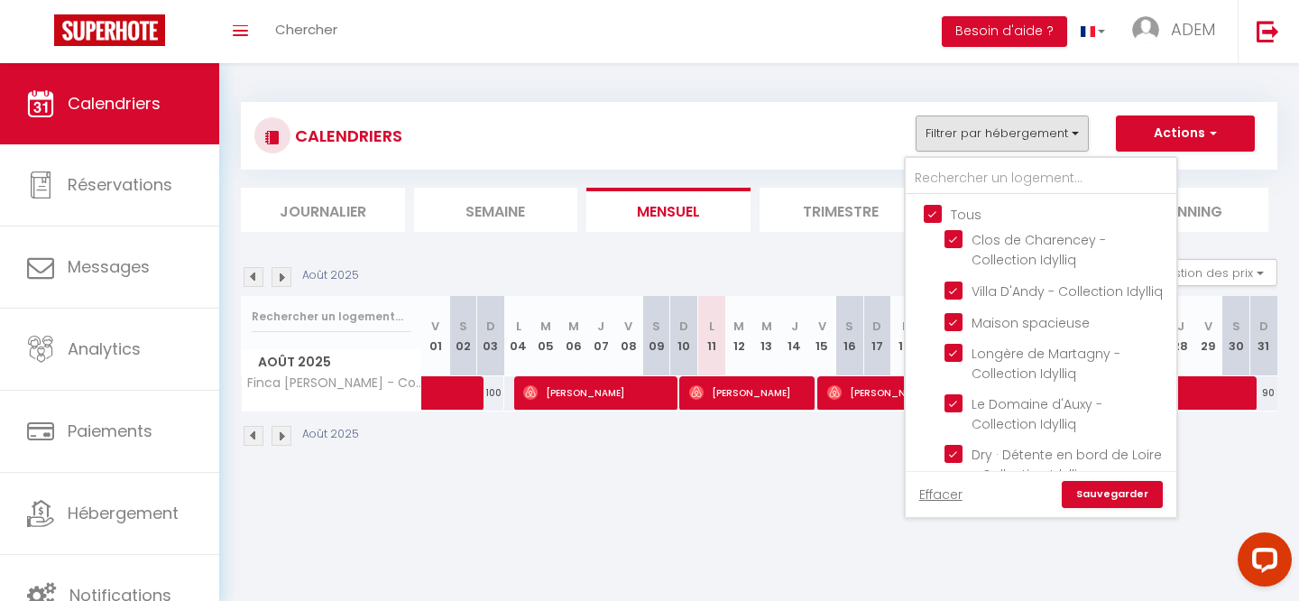
checkbox input "true"
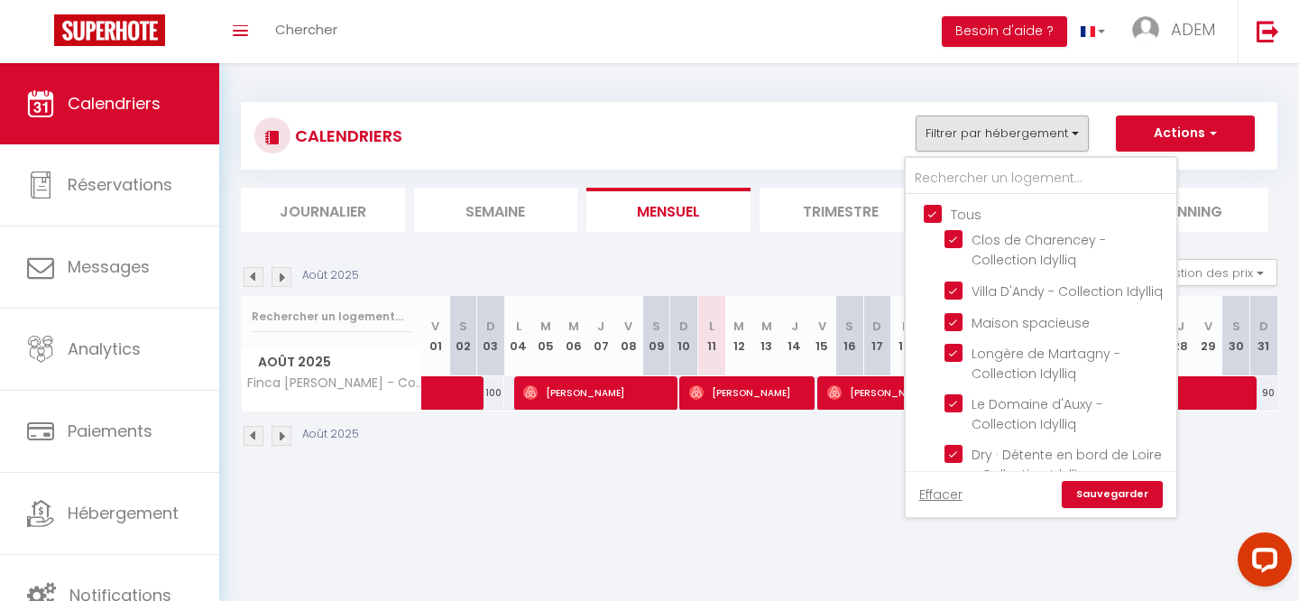
checkbox input "true"
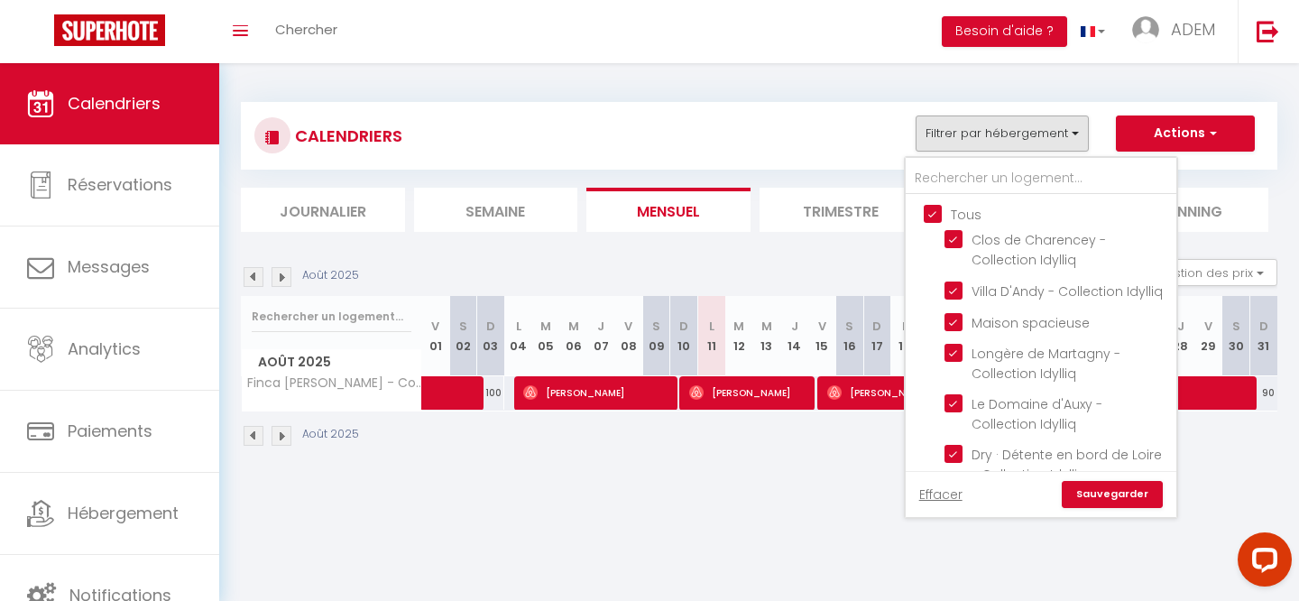
checkbox input "true"
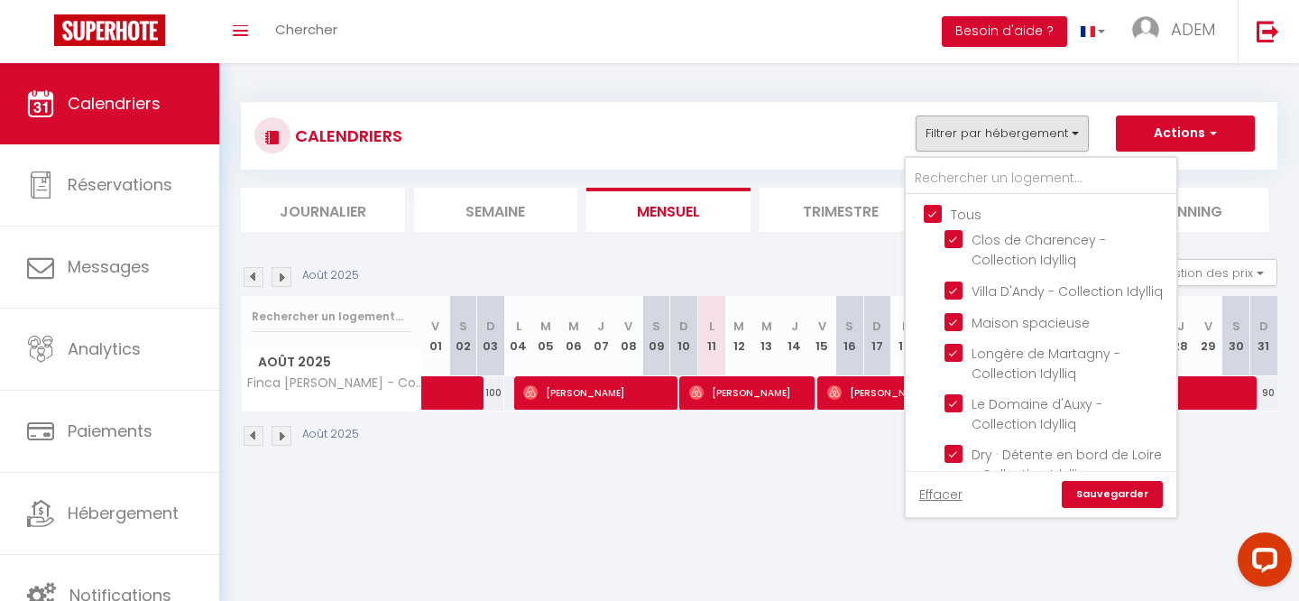
checkbox input "true"
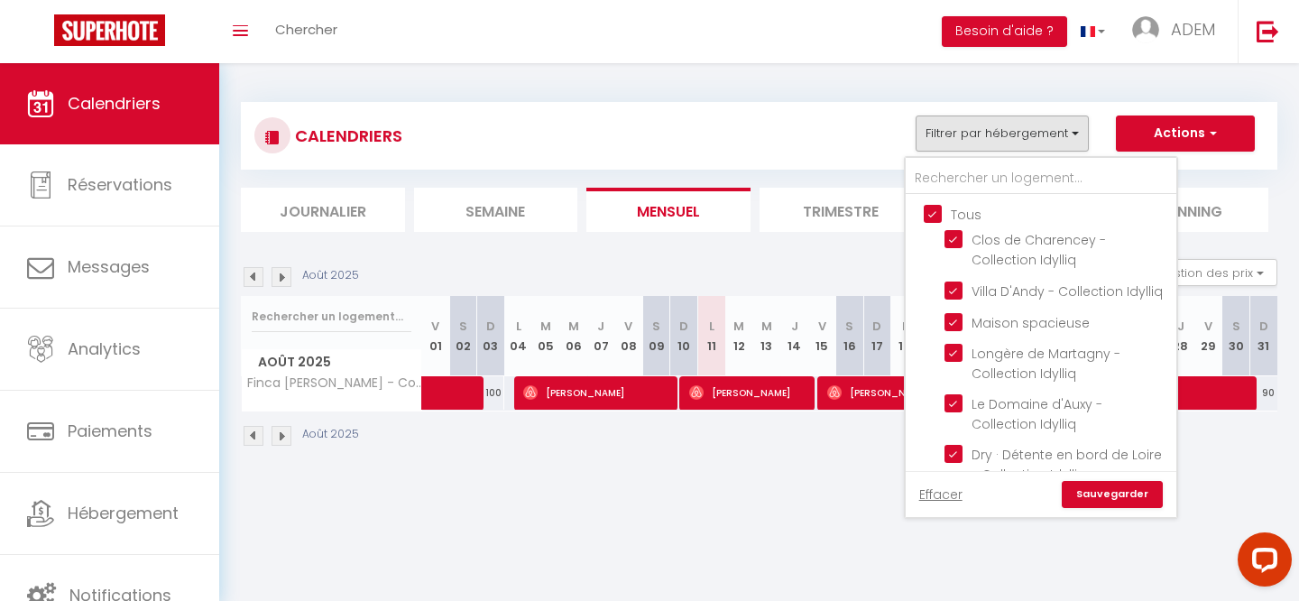
checkbox input "true"
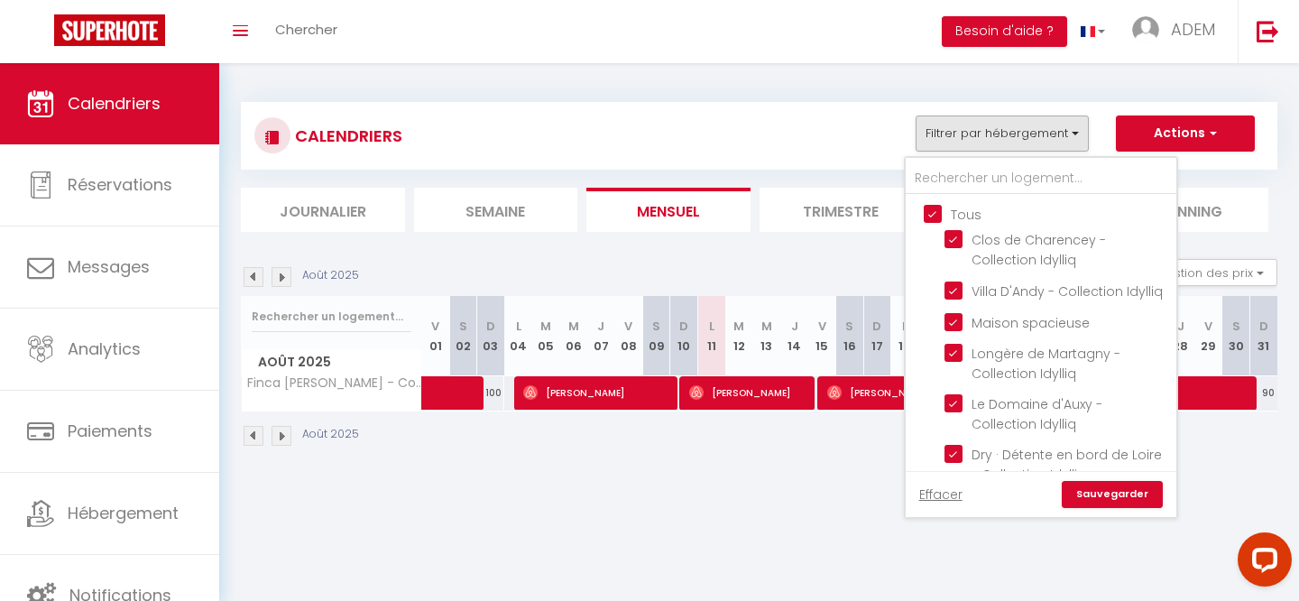
checkbox input "true"
click at [935, 213] on input "Tous" at bounding box center [1059, 213] width 271 height 18
checkbox input "false"
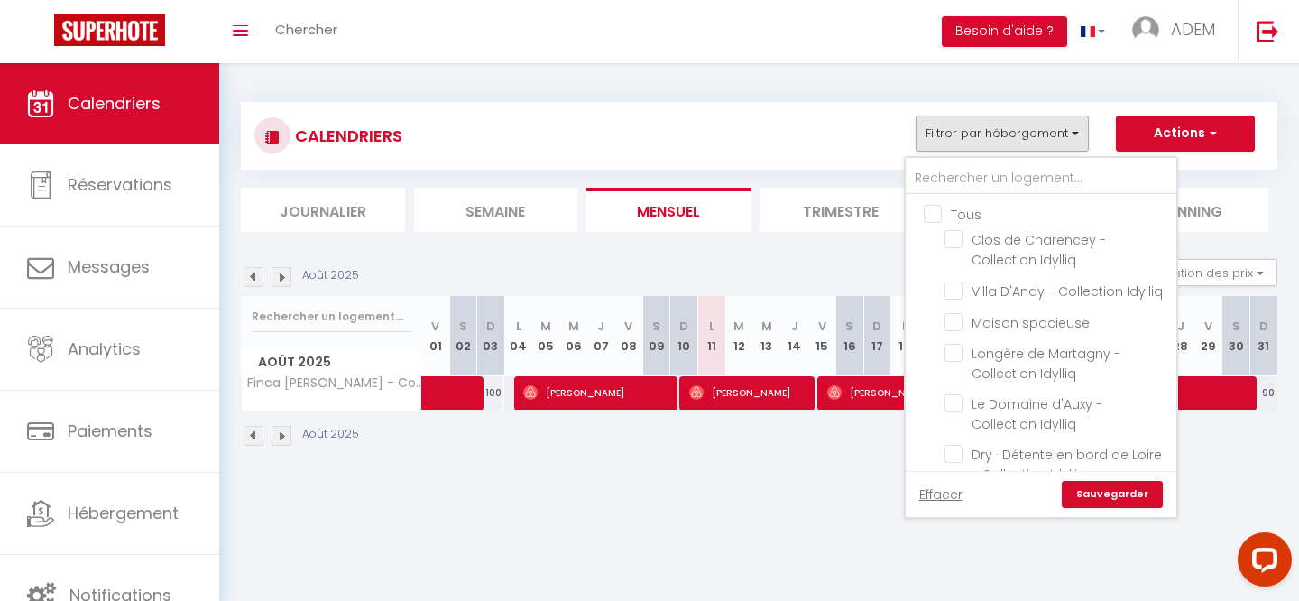
checkbox input "false"
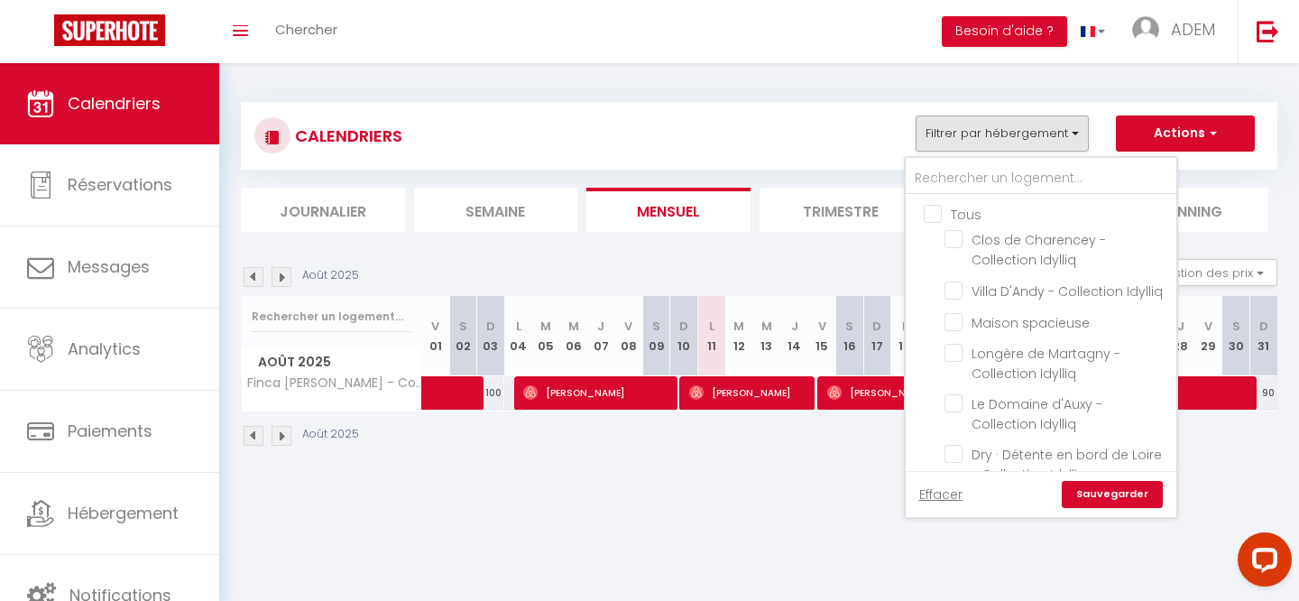
checkbox input "false"
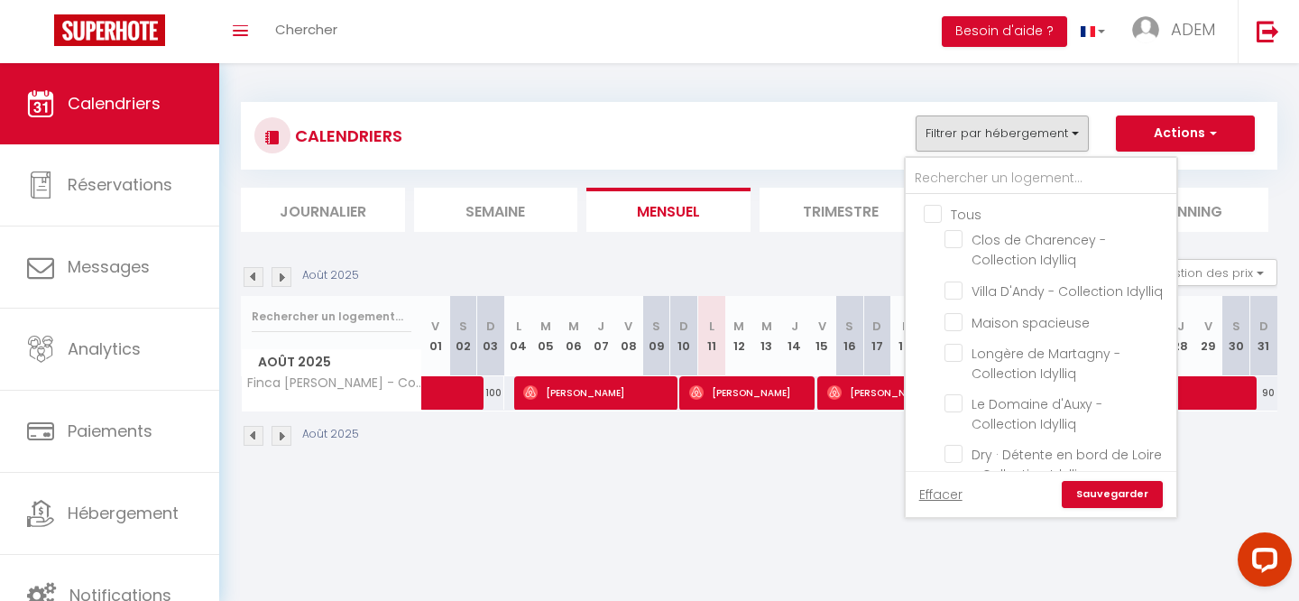
checkbox input "false"
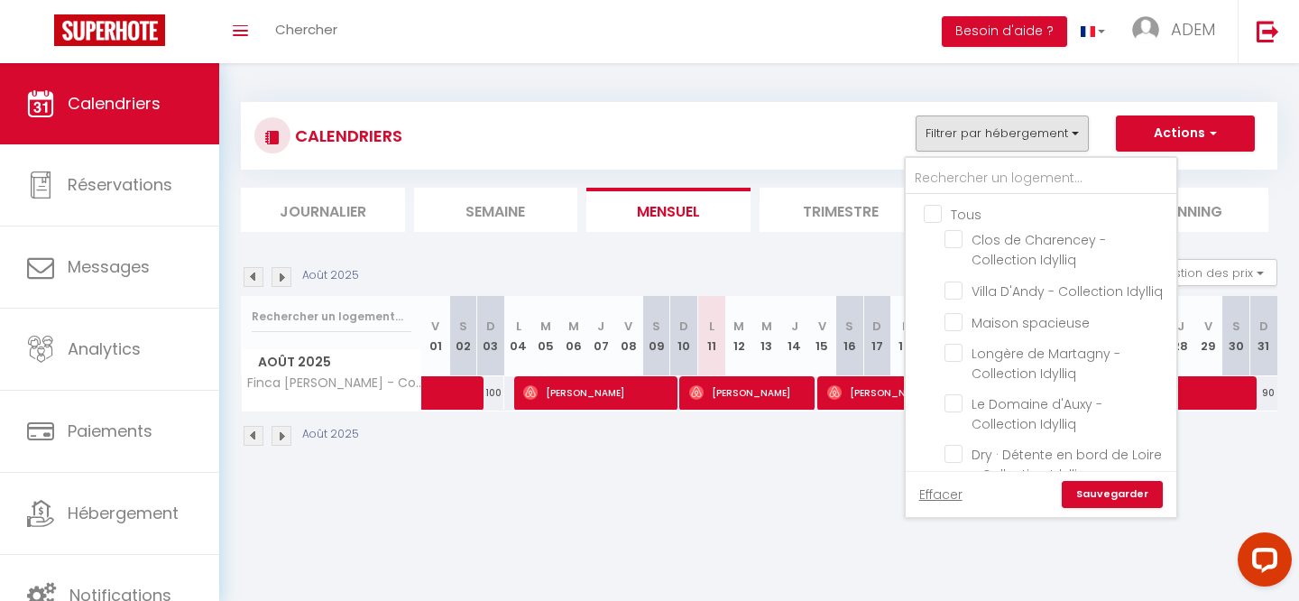
checkbox input "false"
click at [937, 168] on input "text" at bounding box center [1041, 178] width 271 height 32
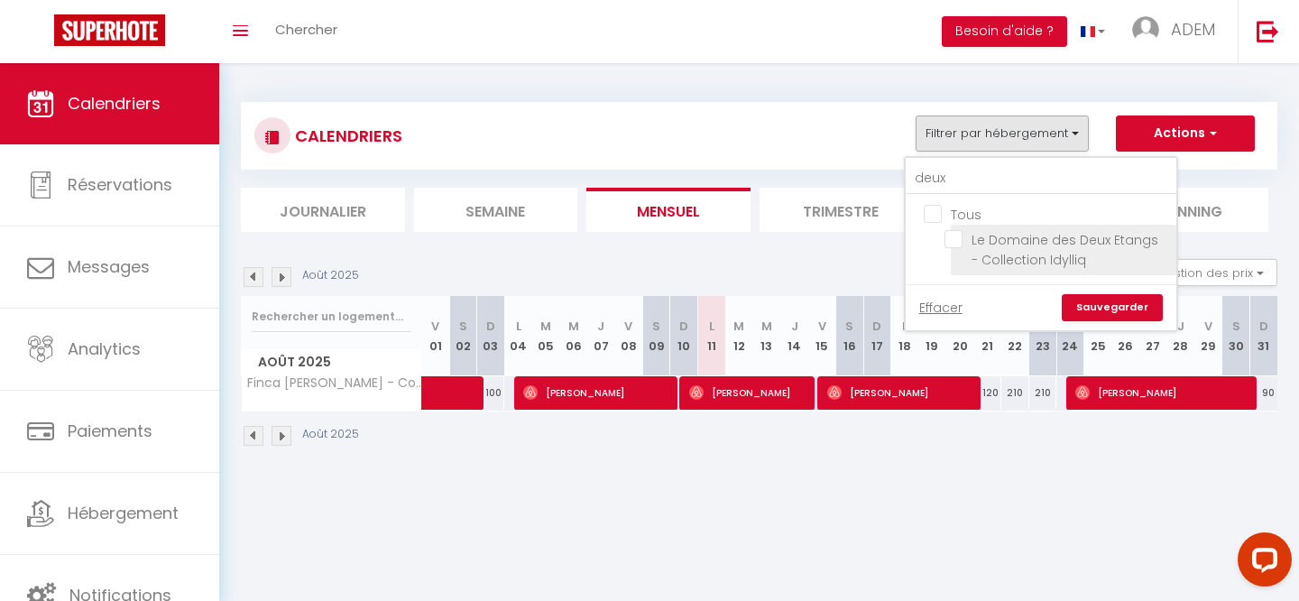
click at [955, 235] on input "Le Domaine des Deux Etangs - Collection Idylliq" at bounding box center [1057, 239] width 226 height 18
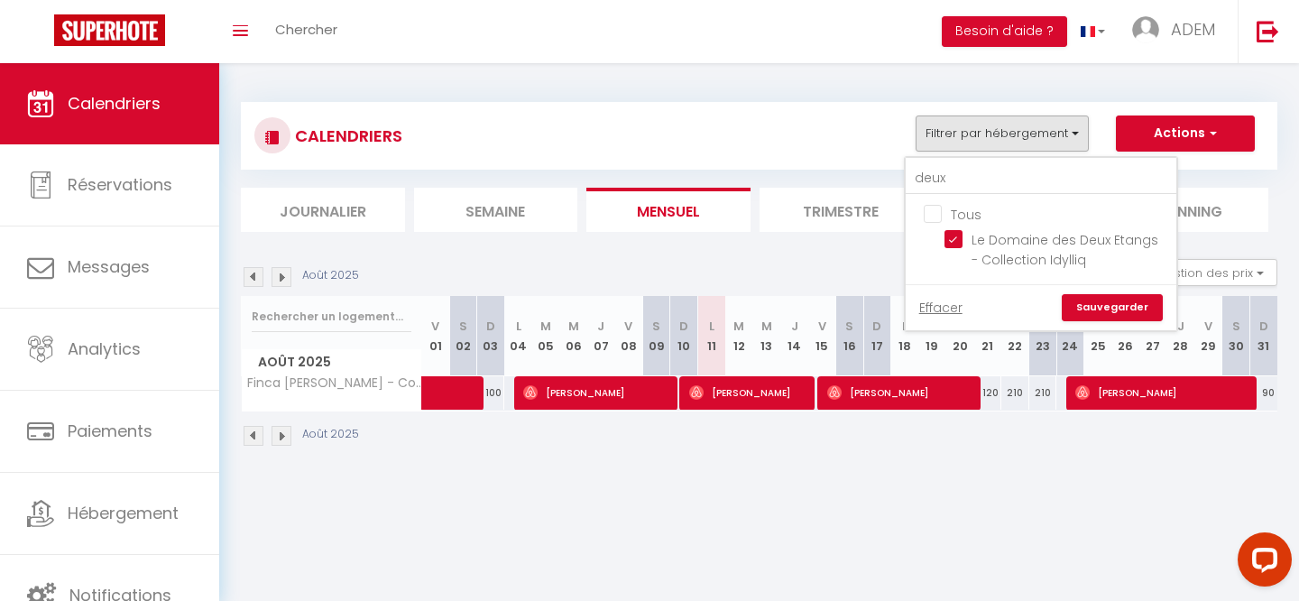
click at [1101, 313] on link "Sauvegarder" at bounding box center [1112, 307] width 101 height 27
